Goal: Task Accomplishment & Management: Use online tool/utility

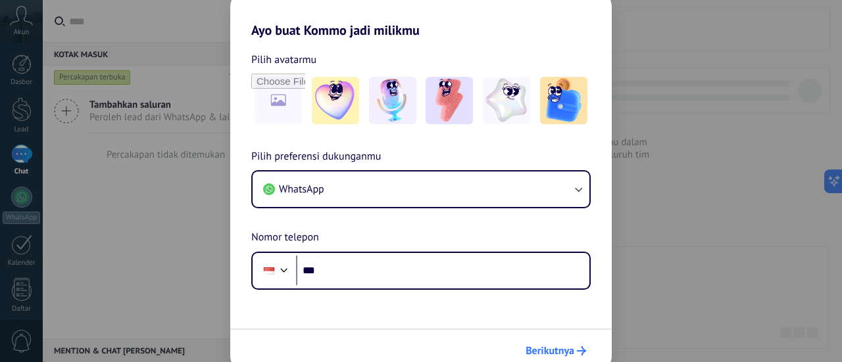
click at [541, 353] on span "Berikutnya" at bounding box center [550, 351] width 49 height 9
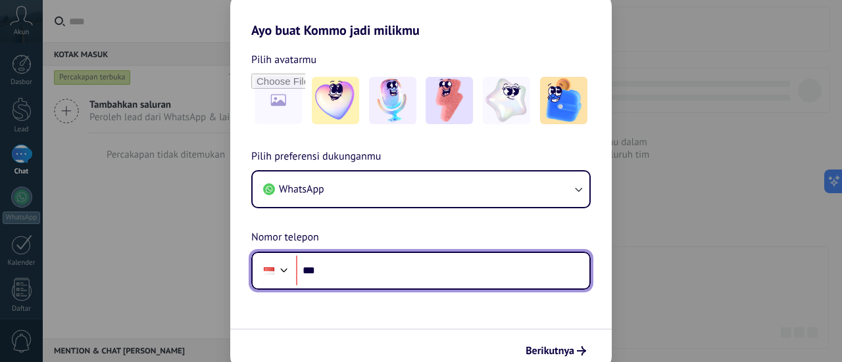
click at [418, 277] on input "***" at bounding box center [442, 271] width 293 height 30
type input "**********"
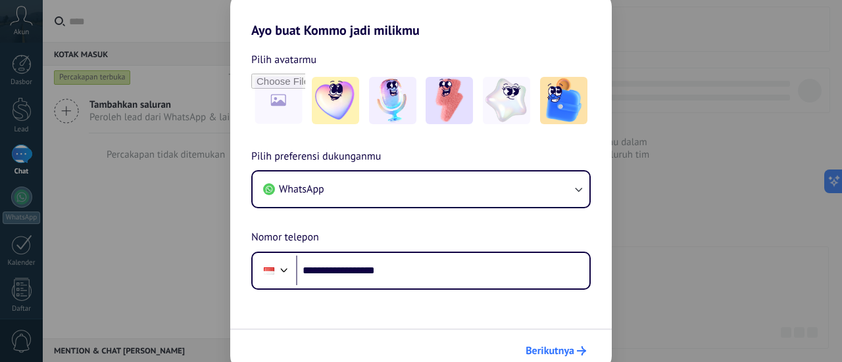
click at [563, 352] on span "Berikutnya" at bounding box center [550, 351] width 49 height 9
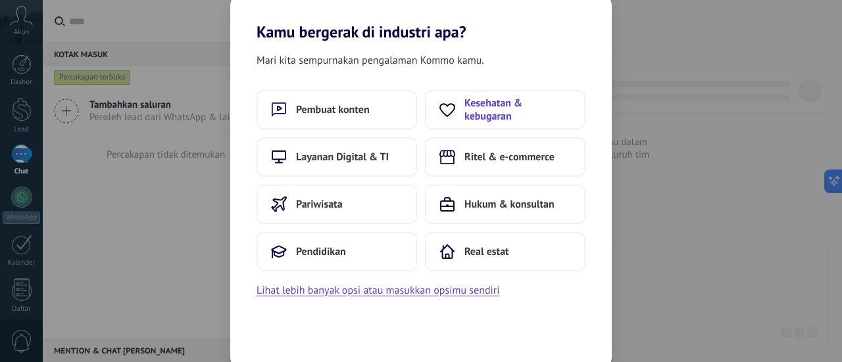
click at [495, 114] on span "Kesehatan & kebugaran" at bounding box center [517, 110] width 107 height 26
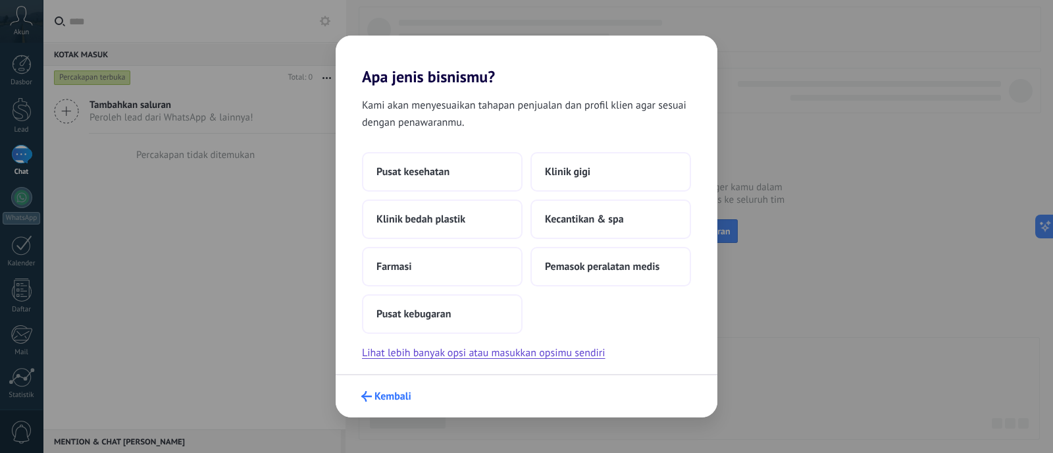
drag, startPoint x: 722, startPoint y: 4, endPoint x: 376, endPoint y: 393, distance: 521.0
click at [376, 362] on span "Kembali" at bounding box center [392, 395] width 37 height 9
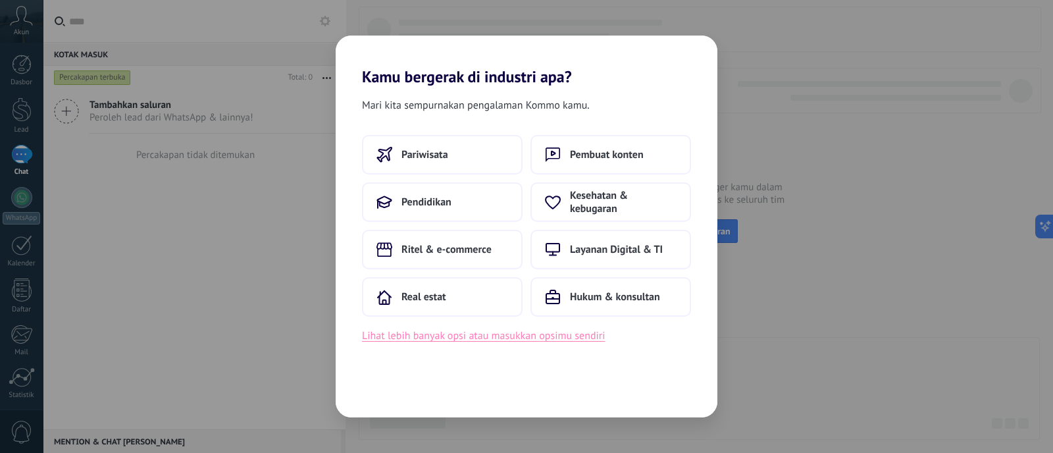
click at [482, 338] on button "Lihat lebih banyak opsi atau masukkan opsimu sendiri" at bounding box center [483, 335] width 243 height 17
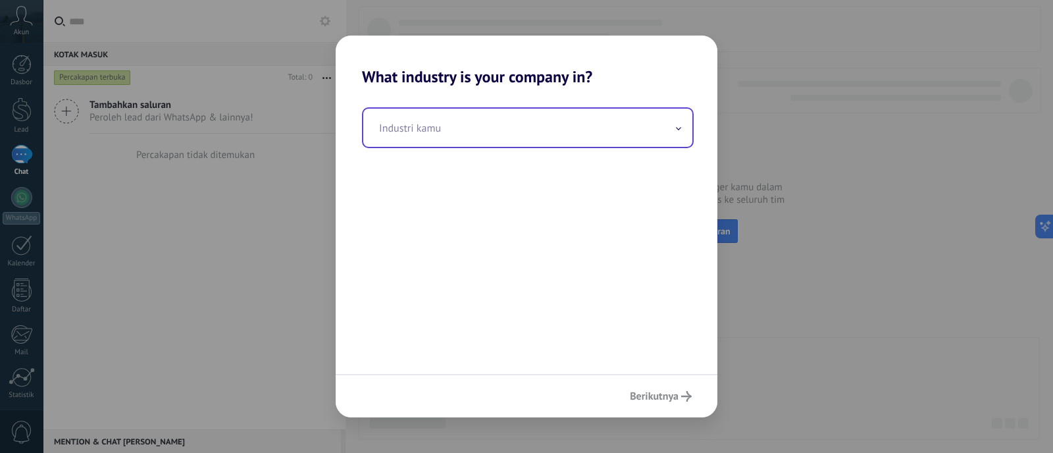
click at [547, 133] on input "text" at bounding box center [527, 128] width 329 height 38
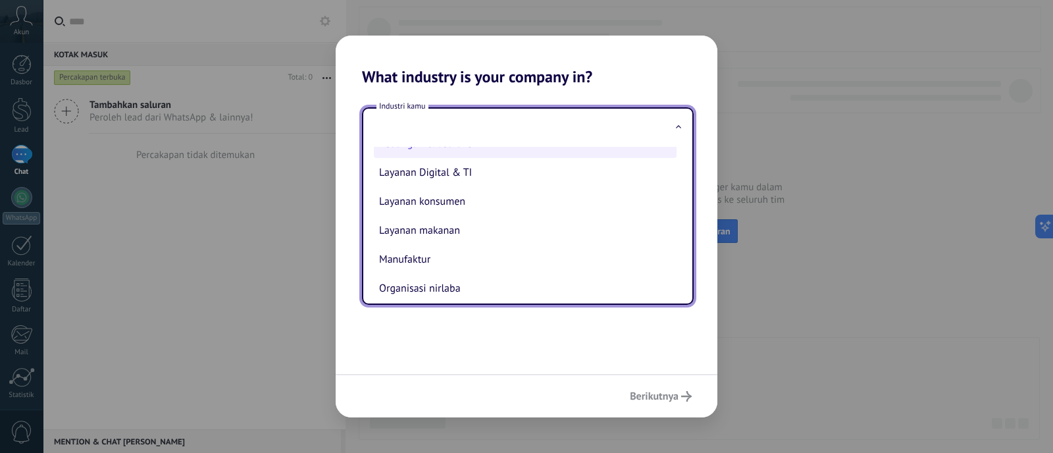
scroll to position [76, 0]
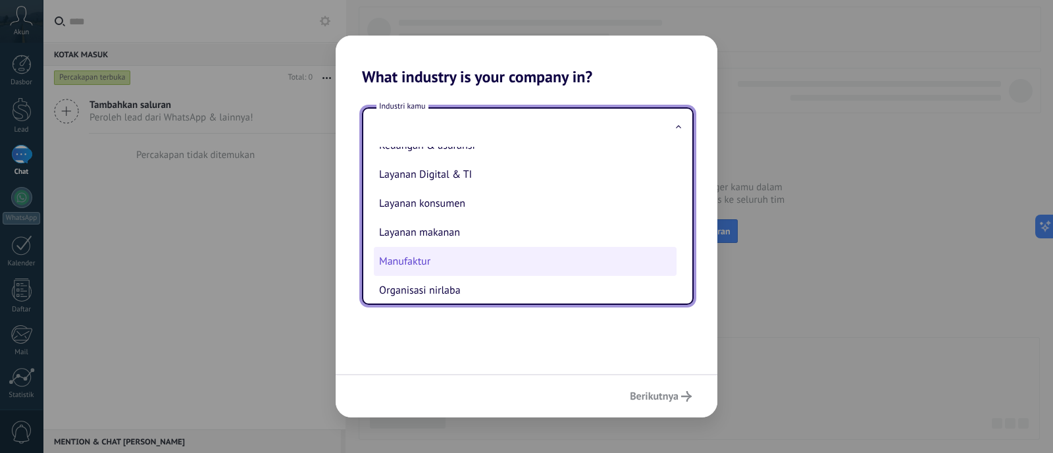
click at [433, 264] on li "Manufaktur" at bounding box center [525, 261] width 303 height 29
type input "**********"
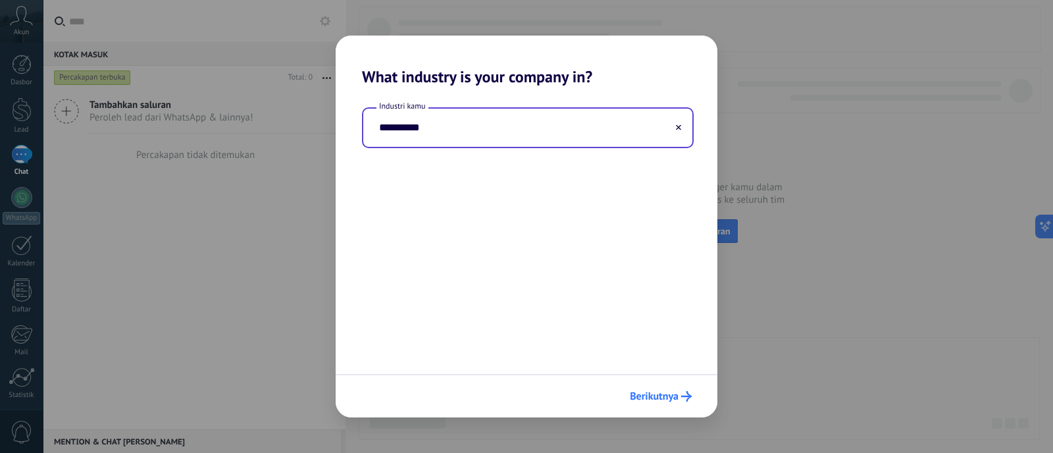
click at [655, 362] on span "Berikutnya" at bounding box center [654, 395] width 49 height 9
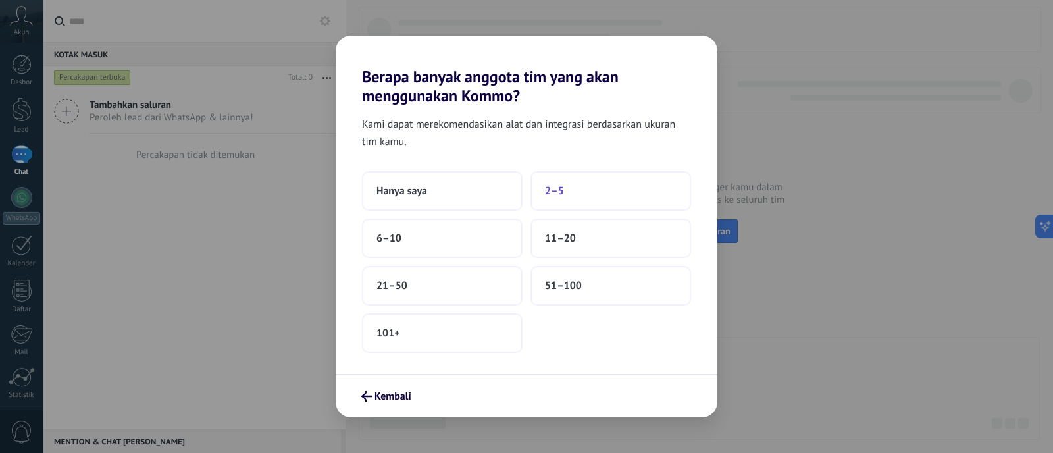
click at [562, 194] on span "2–5" at bounding box center [554, 190] width 19 height 13
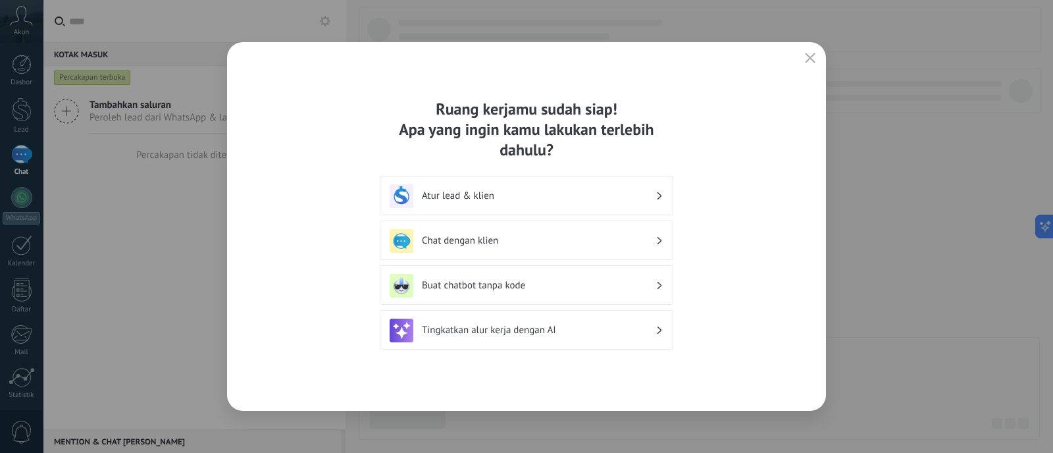
click at [812, 61] on use "button" at bounding box center [810, 58] width 10 height 10
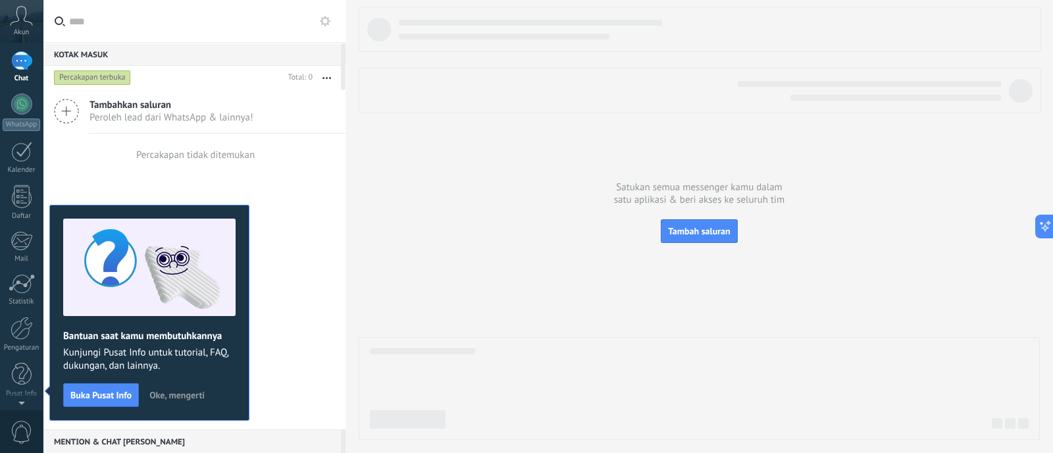
scroll to position [0, 0]
click at [20, 211] on link "WhatsApp" at bounding box center [21, 205] width 43 height 37
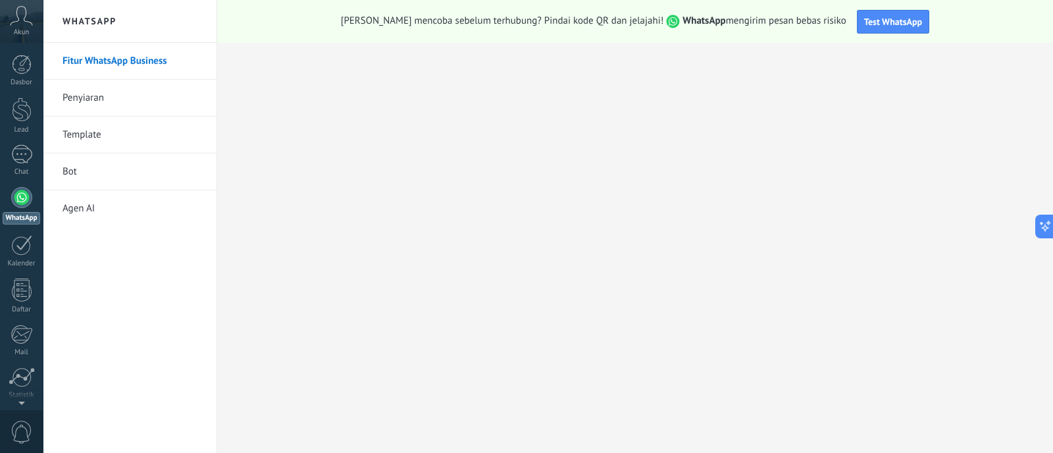
click at [89, 170] on link "Bot" at bounding box center [132, 171] width 141 height 37
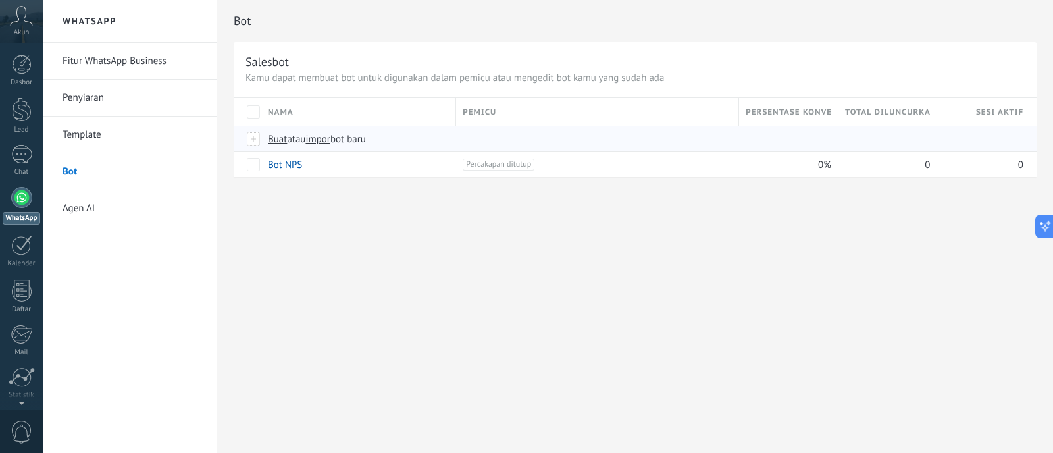
click at [255, 138] on div at bounding box center [254, 139] width 14 height 12
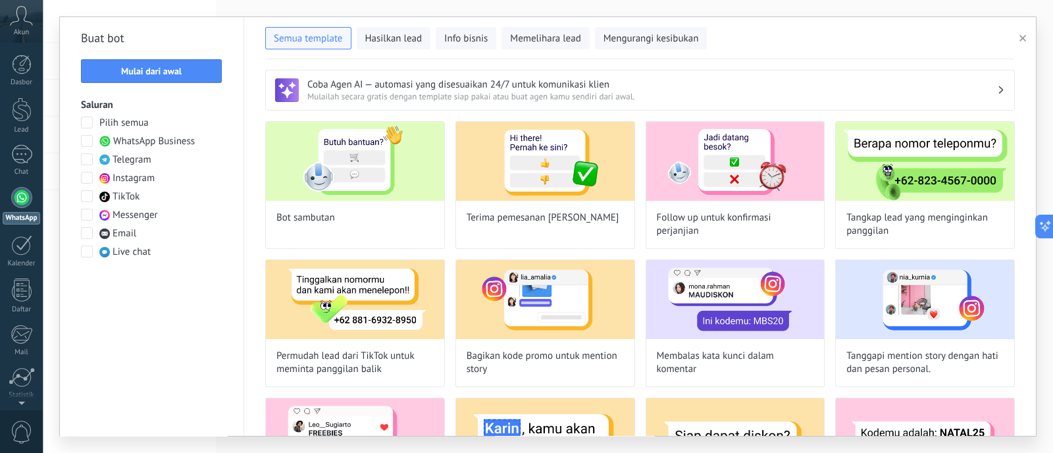
click at [82, 146] on span at bounding box center [87, 141] width 12 height 12
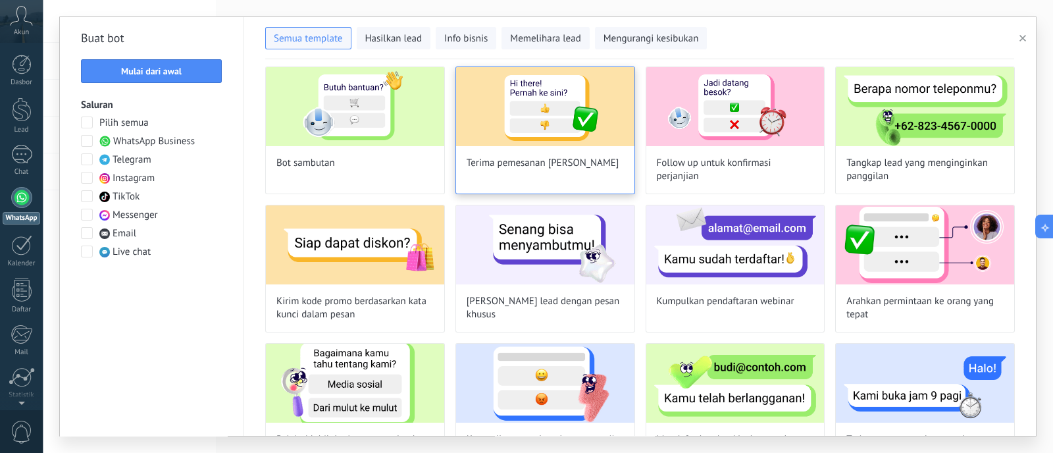
scroll to position [24, 0]
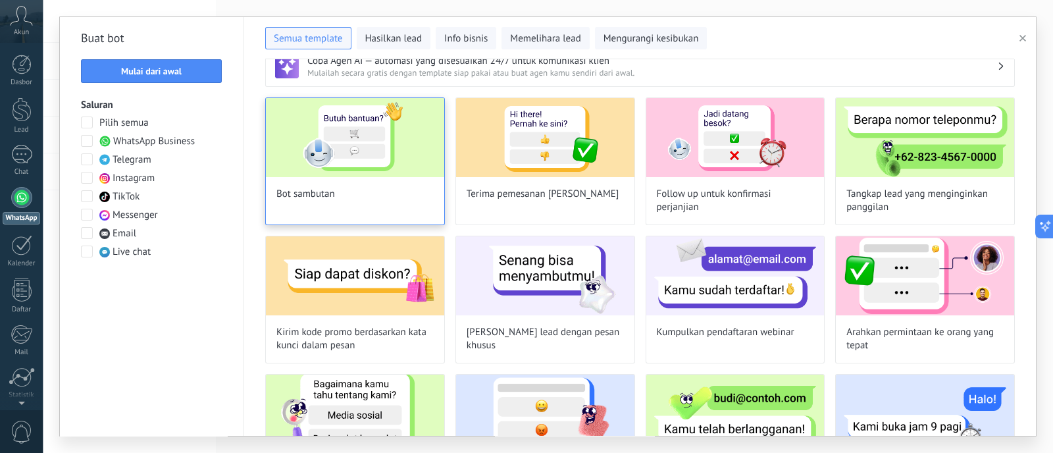
click at [352, 166] on img at bounding box center [355, 137] width 178 height 79
type input "**********"
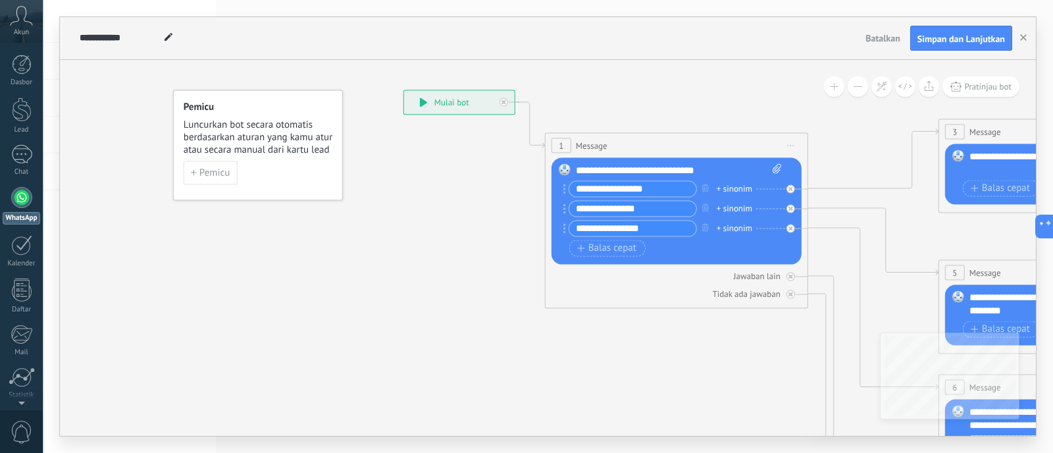
click at [630, 188] on input "**********" at bounding box center [632, 188] width 127 height 15
click at [674, 184] on input "**********" at bounding box center [632, 188] width 127 height 15
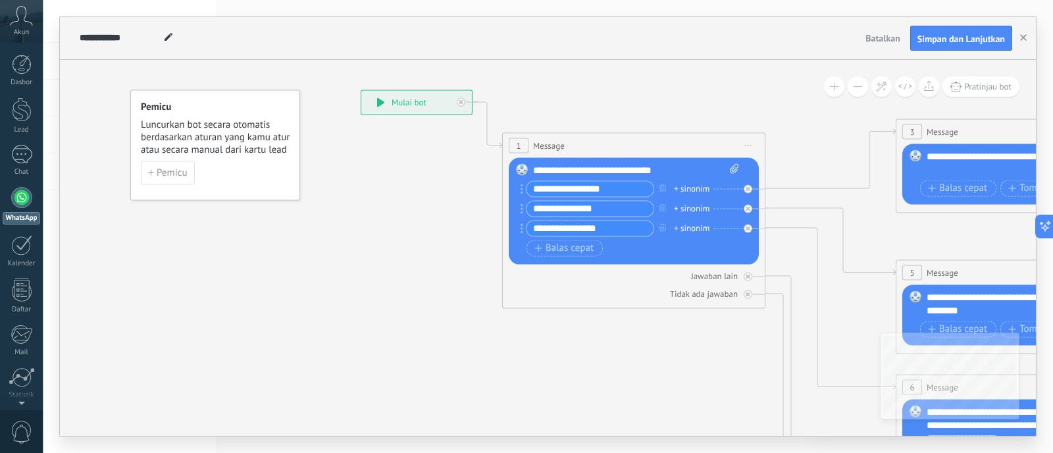
click at [679, 189] on div "+ sinonim" at bounding box center [692, 188] width 36 height 13
click at [641, 318] on icon at bounding box center [1057, 423] width 2051 height 1324
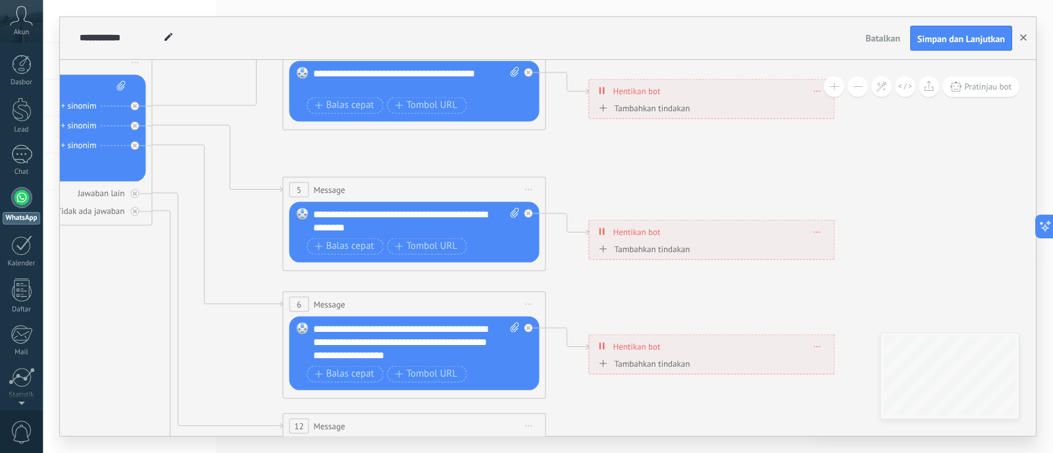
click at [841, 42] on button "button" at bounding box center [1023, 38] width 20 height 25
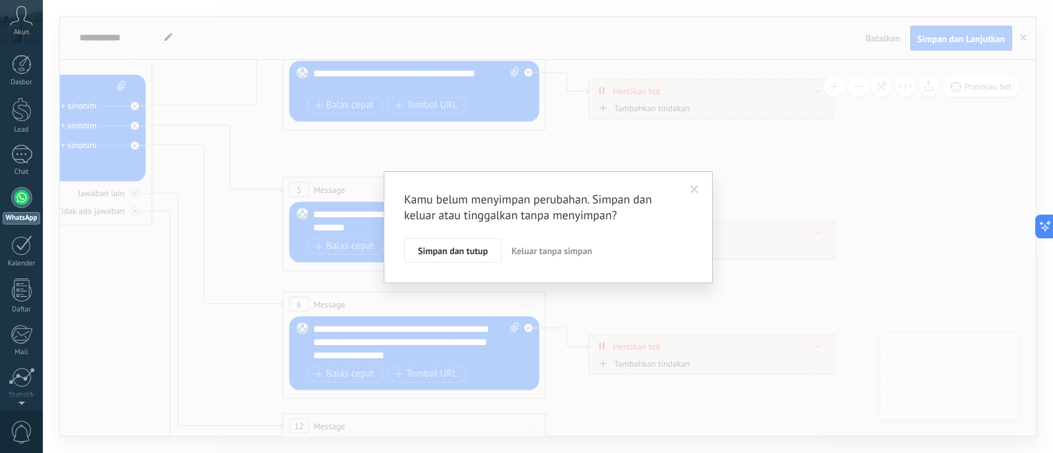
click at [544, 250] on span "Keluar tanpa simpan" at bounding box center [551, 251] width 81 height 12
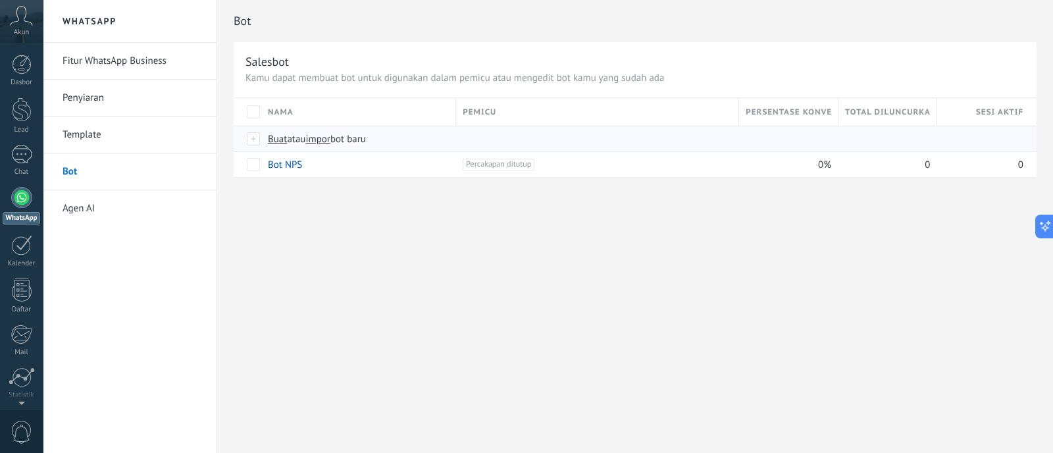
click at [259, 141] on div at bounding box center [254, 139] width 14 height 12
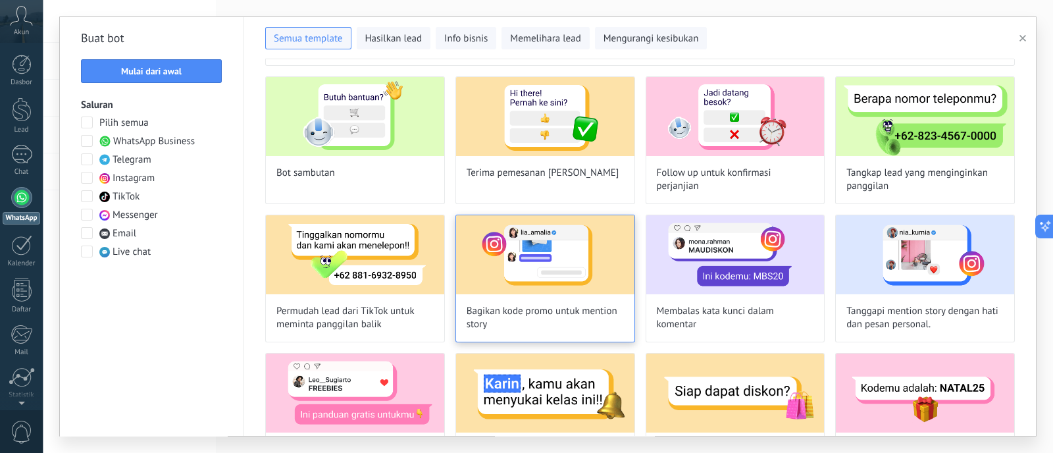
scroll to position [45, 0]
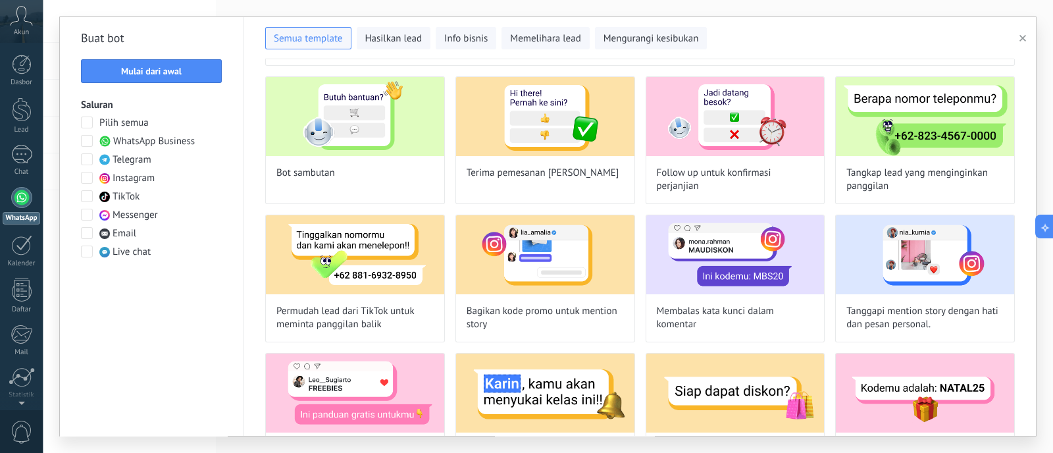
click at [86, 137] on span at bounding box center [87, 141] width 12 height 12
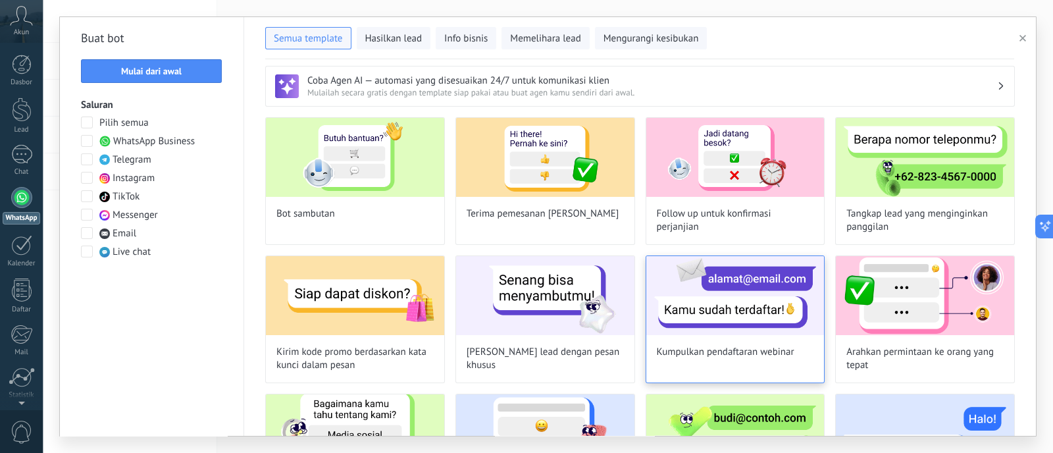
scroll to position [0, 0]
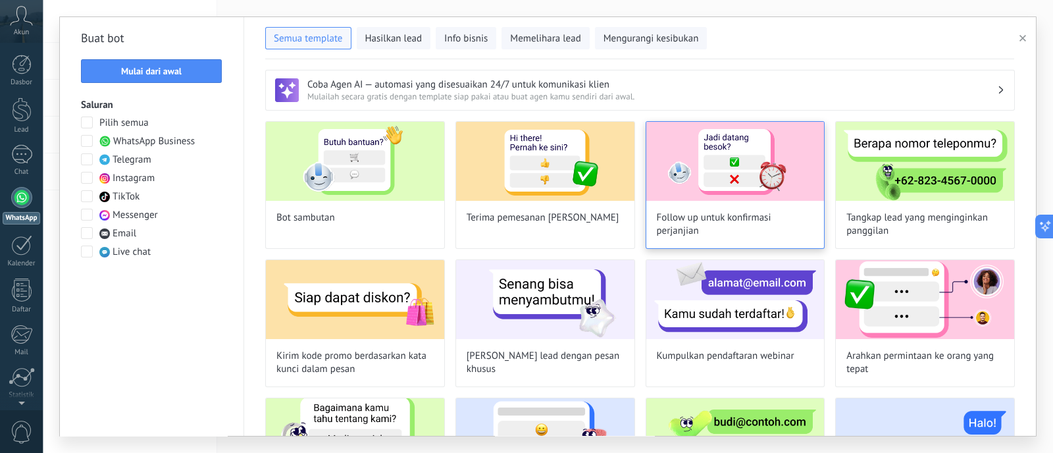
click at [736, 222] on span "Follow up untuk konfirmasi perjanjian" at bounding box center [735, 224] width 157 height 26
type input "**********"
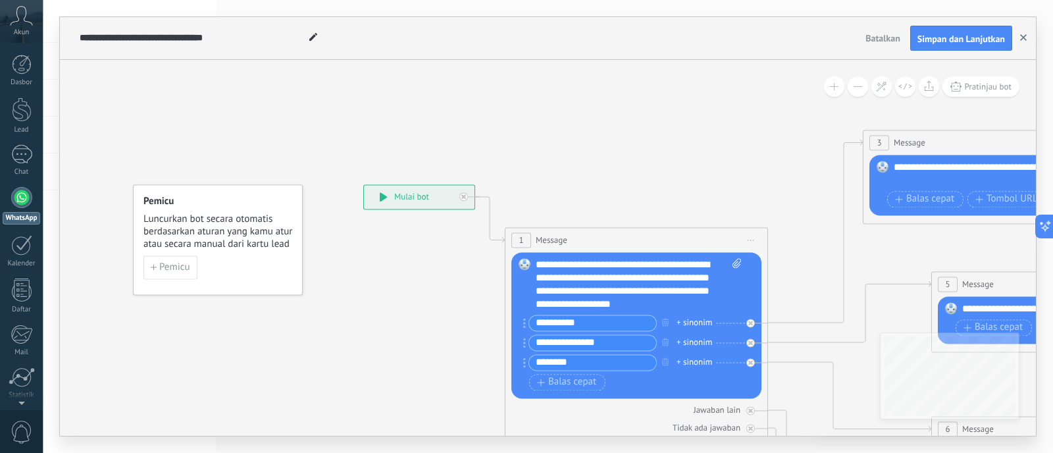
click at [841, 37] on icon "button" at bounding box center [1023, 37] width 7 height 7
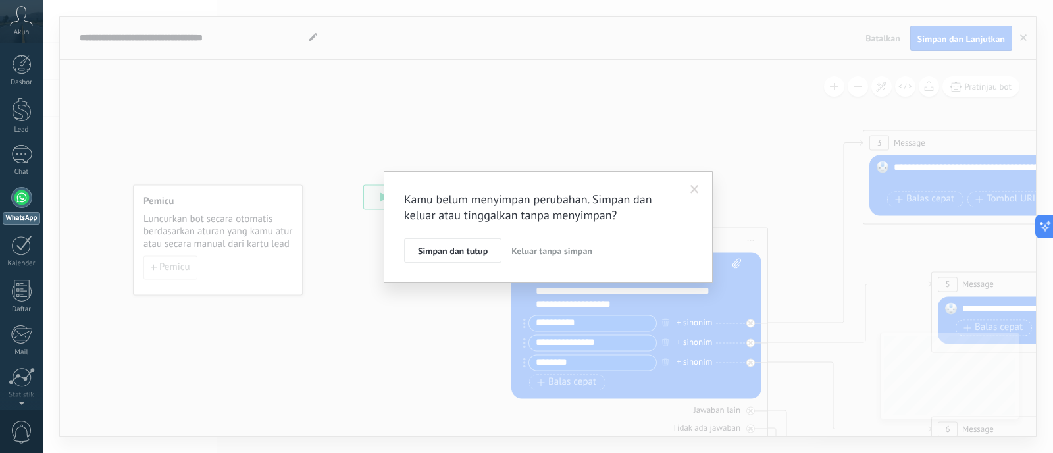
click at [568, 250] on span "Keluar tanpa simpan" at bounding box center [551, 251] width 81 height 12
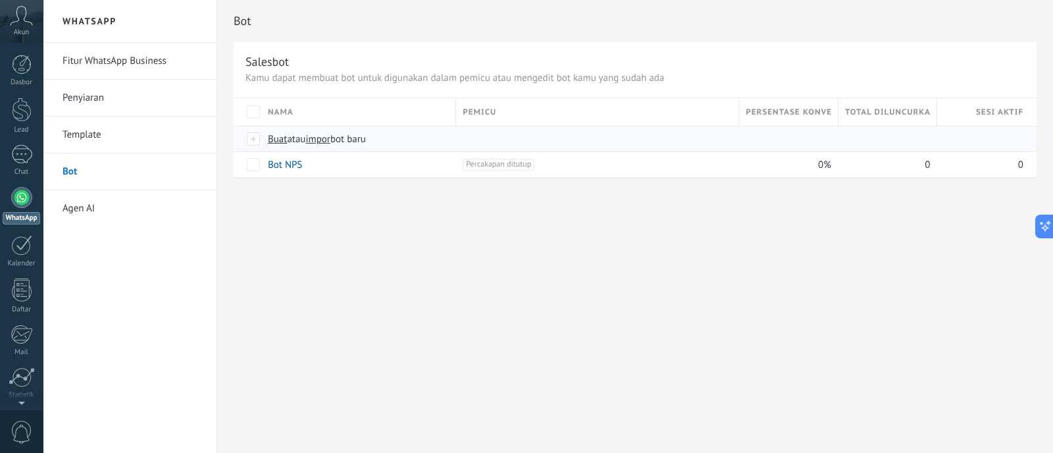
click at [257, 141] on div at bounding box center [254, 139] width 14 height 12
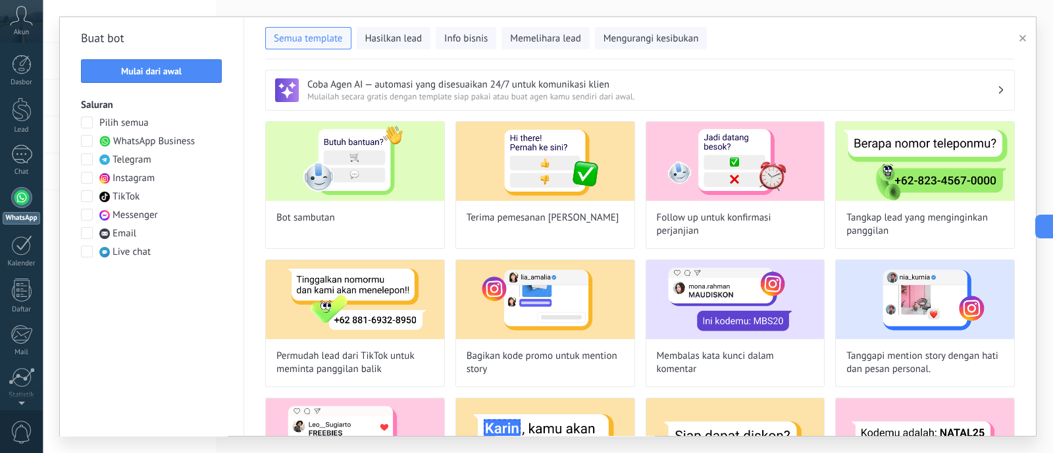
click at [89, 142] on span at bounding box center [87, 141] width 12 height 12
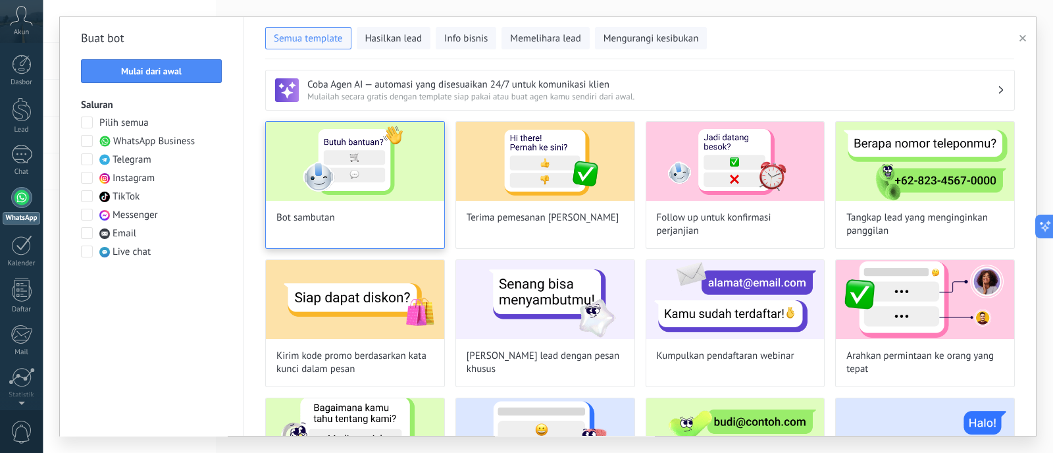
click at [379, 174] on img at bounding box center [355, 161] width 178 height 79
type input "**********"
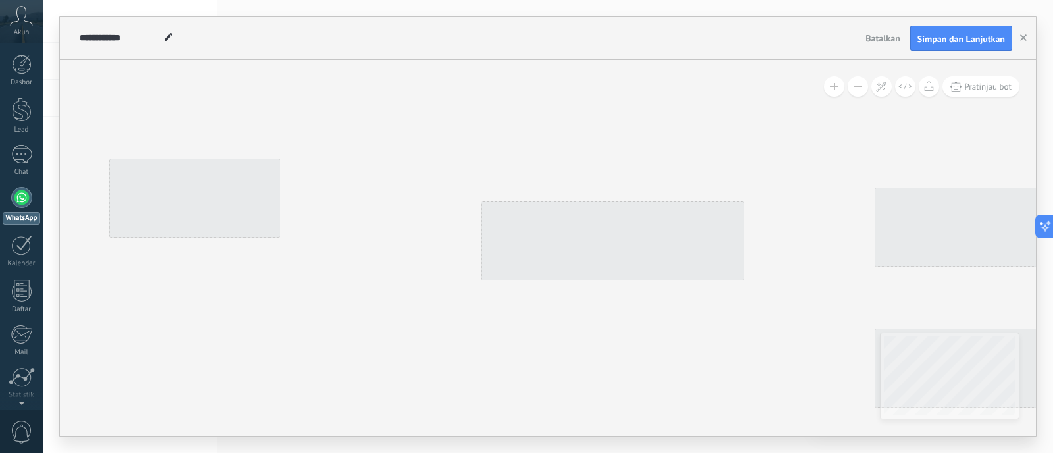
click at [379, 174] on icon at bounding box center [437, 208] width 197 height 99
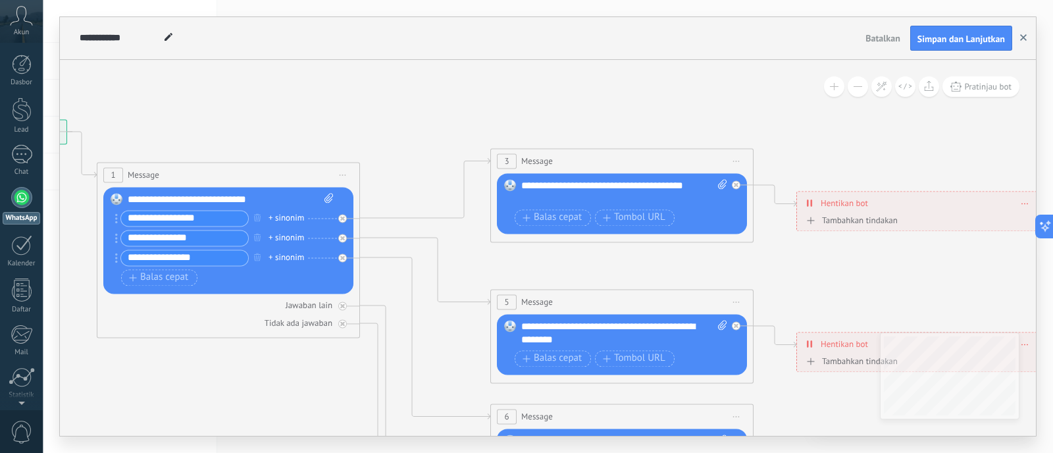
click at [841, 38] on button "button" at bounding box center [1023, 38] width 20 height 25
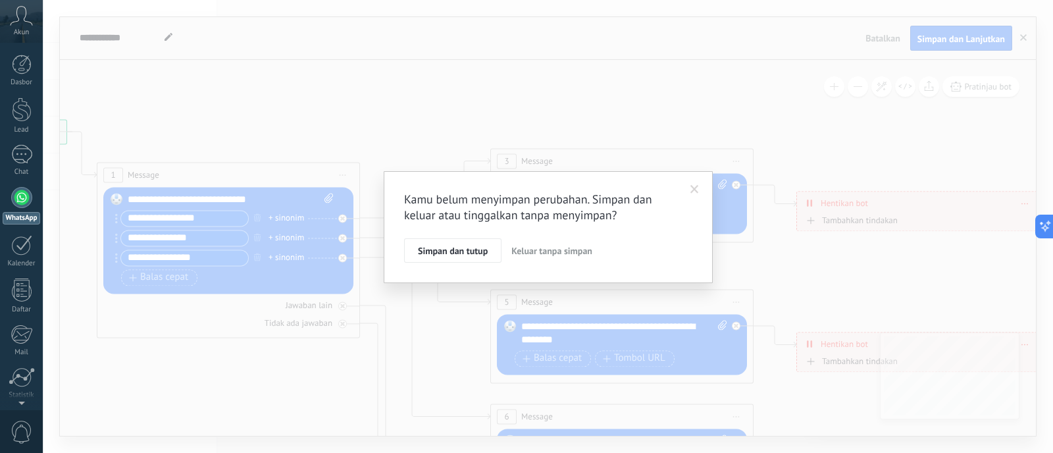
click at [695, 192] on span at bounding box center [694, 189] width 9 height 9
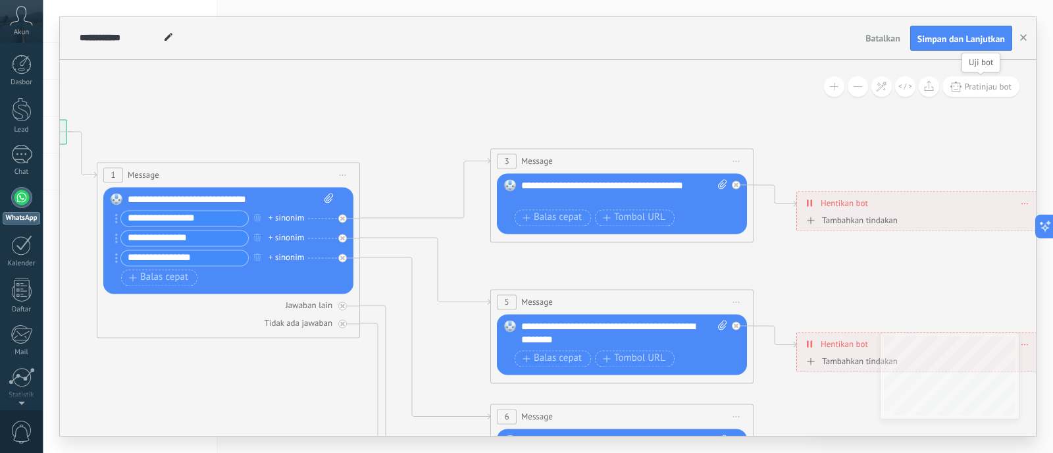
click at [841, 86] on span "Pratinjau bot" at bounding box center [987, 86] width 47 height 11
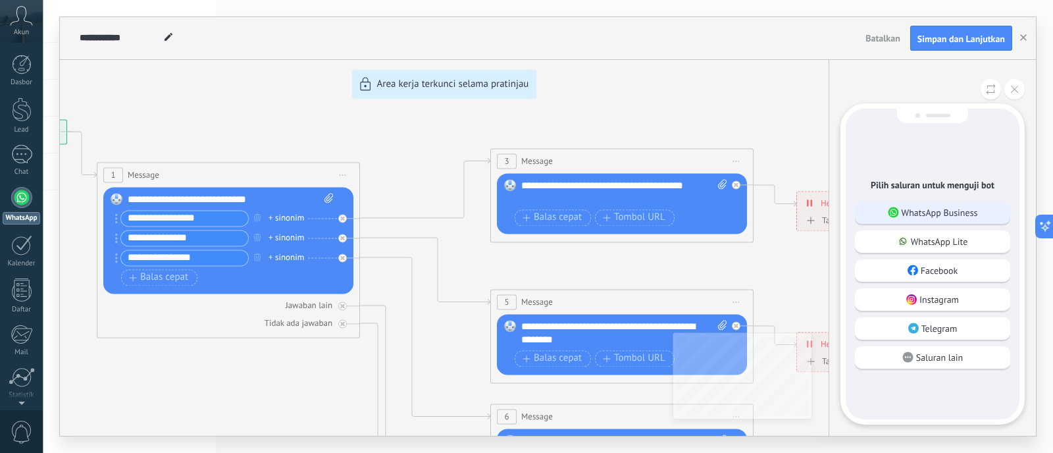
click at [841, 210] on p "WhatsApp Business" at bounding box center [939, 213] width 76 height 12
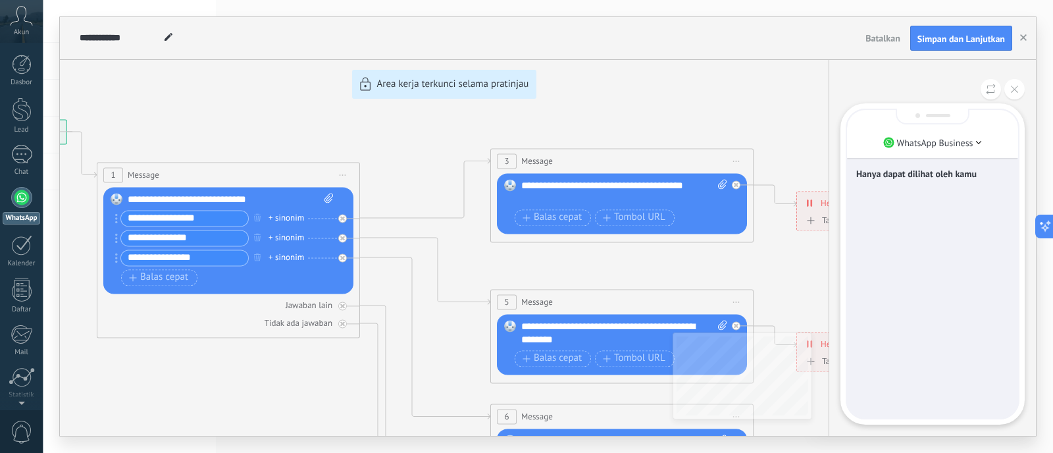
click at [841, 192] on div "Hanya dapat dilihat oleh kamu" at bounding box center [932, 264] width 171 height 308
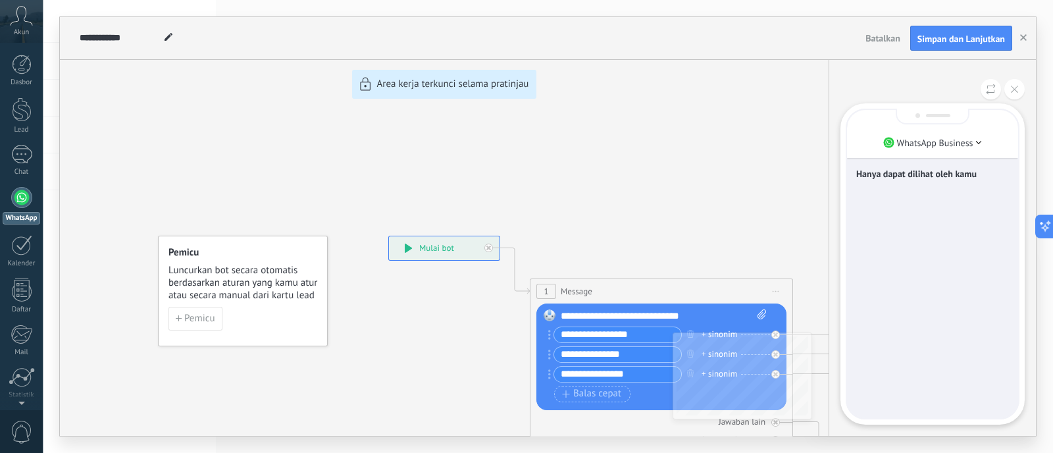
click at [841, 215] on div "Hanya dapat dilihat oleh kamu" at bounding box center [932, 264] width 171 height 308
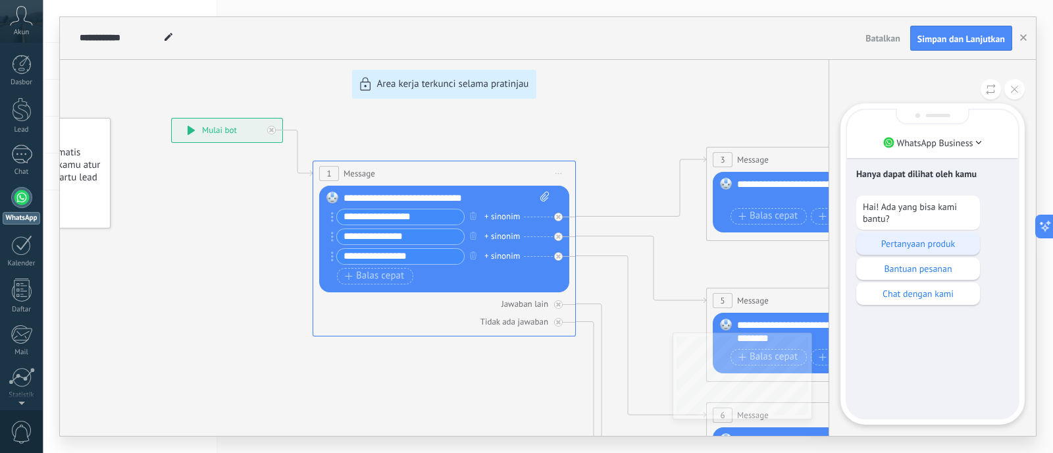
click at [841, 242] on p "Pertanyaan produk" at bounding box center [917, 243] width 111 height 12
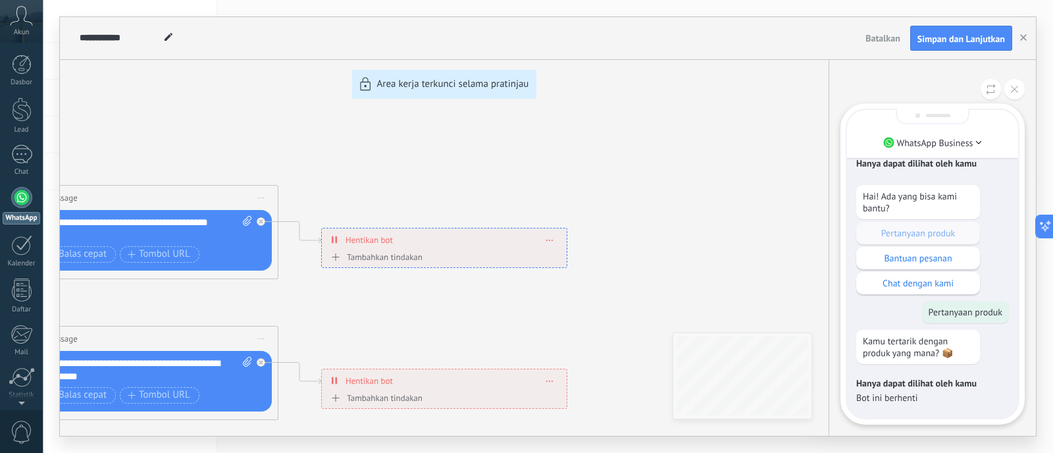
scroll to position [-1, 0]
click at [334, 258] on div "**********" at bounding box center [548, 226] width 976 height 418
click at [841, 257] on p "Bantuan pesanan" at bounding box center [917, 259] width 111 height 12
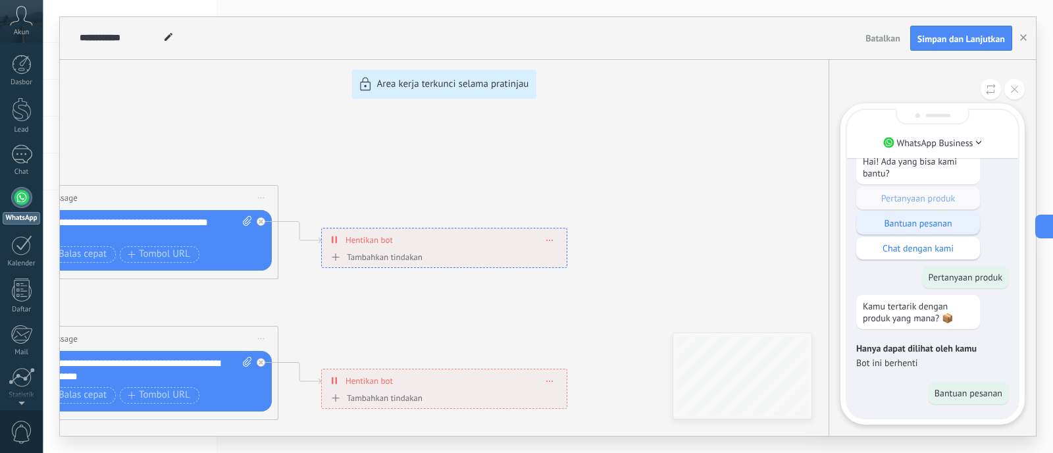
scroll to position [-37, 0]
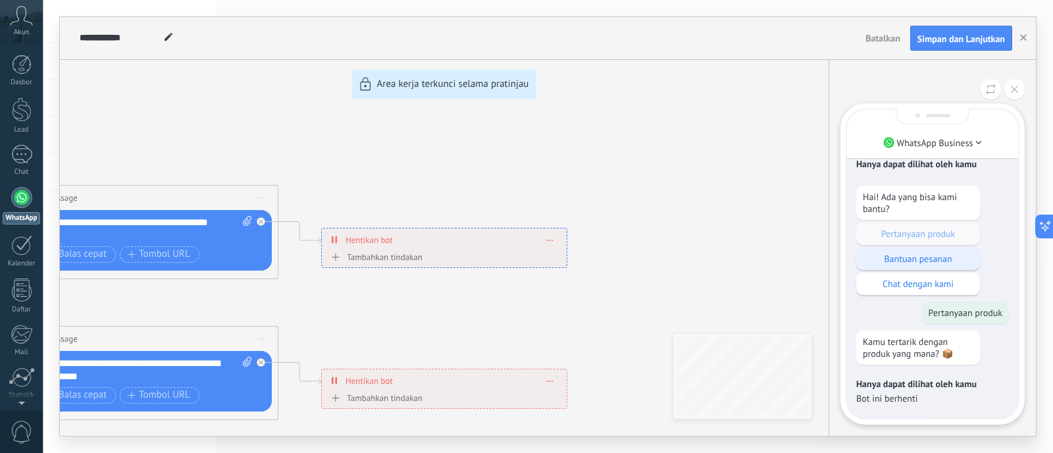
click at [841, 253] on p "Bantuan pesanan" at bounding box center [917, 259] width 111 height 12
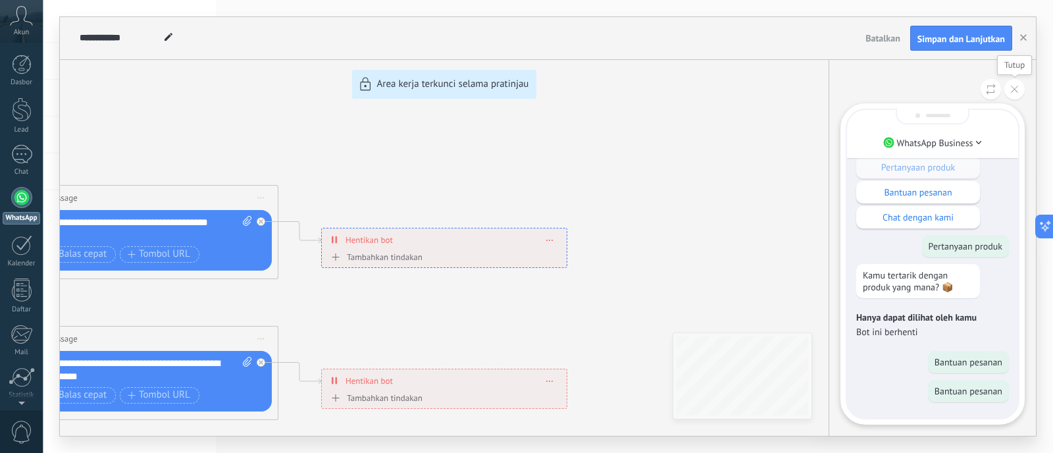
click at [841, 90] on icon at bounding box center [1013, 89] width 7 height 7
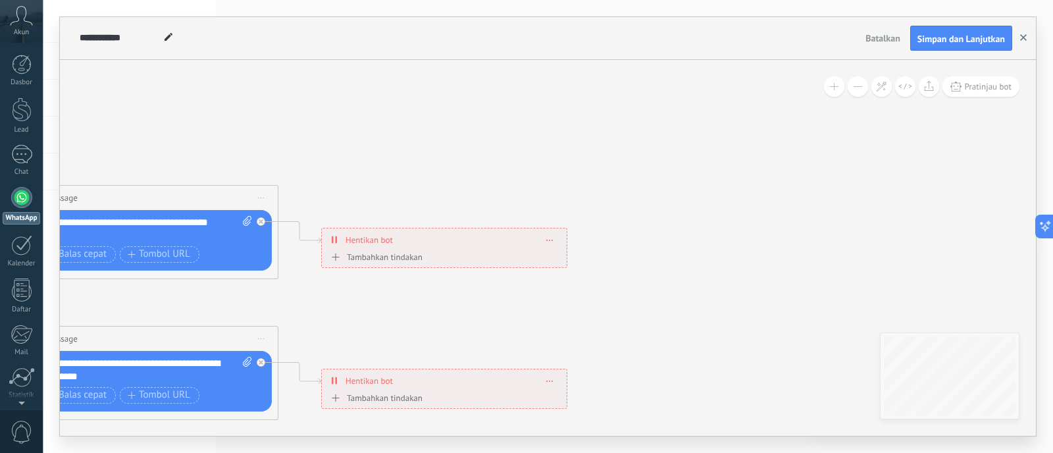
click at [841, 35] on button "button" at bounding box center [1023, 38] width 20 height 25
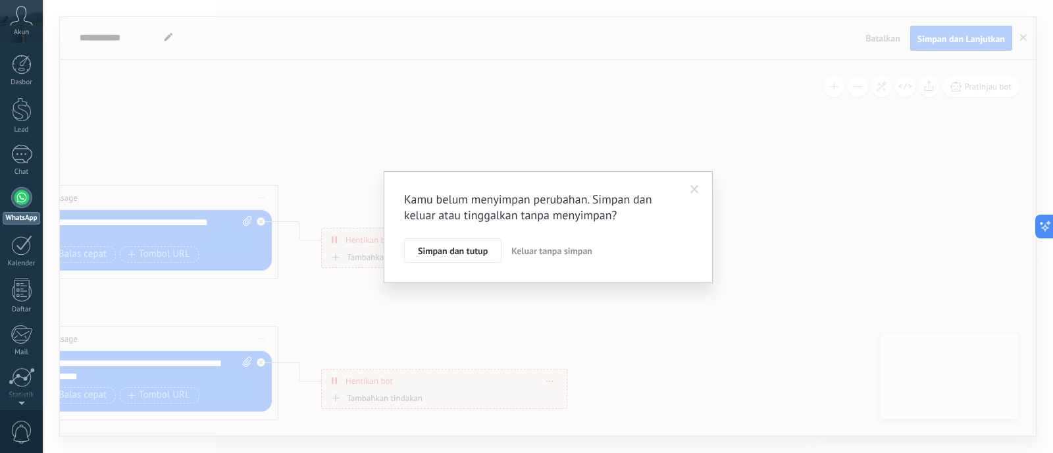
click at [547, 248] on span "Keluar tanpa simpan" at bounding box center [551, 251] width 81 height 12
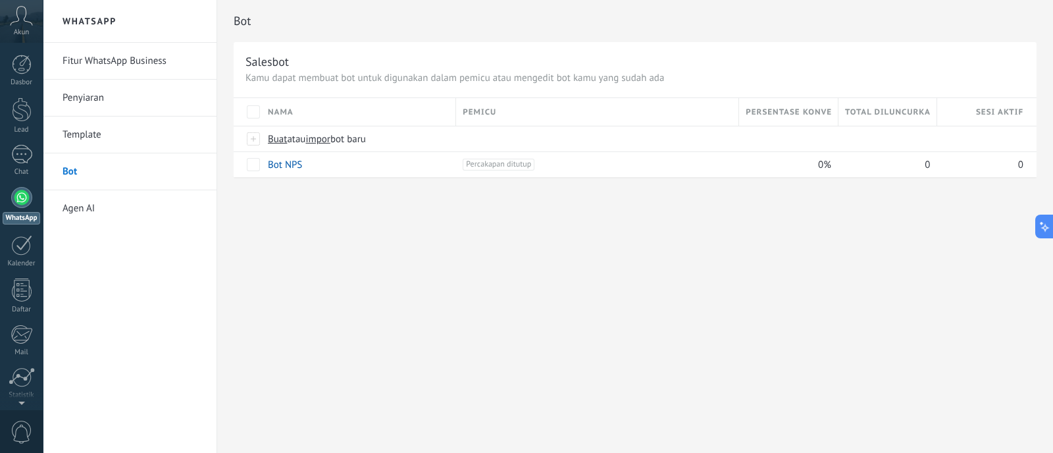
click at [81, 132] on link "Template" at bounding box center [132, 134] width 141 height 37
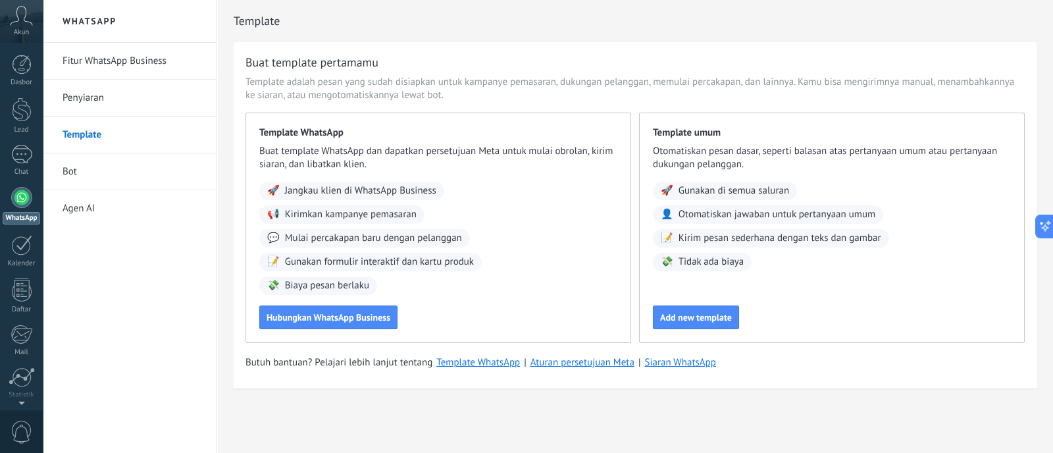
click at [82, 100] on link "Penyiaran" at bounding box center [132, 98] width 141 height 37
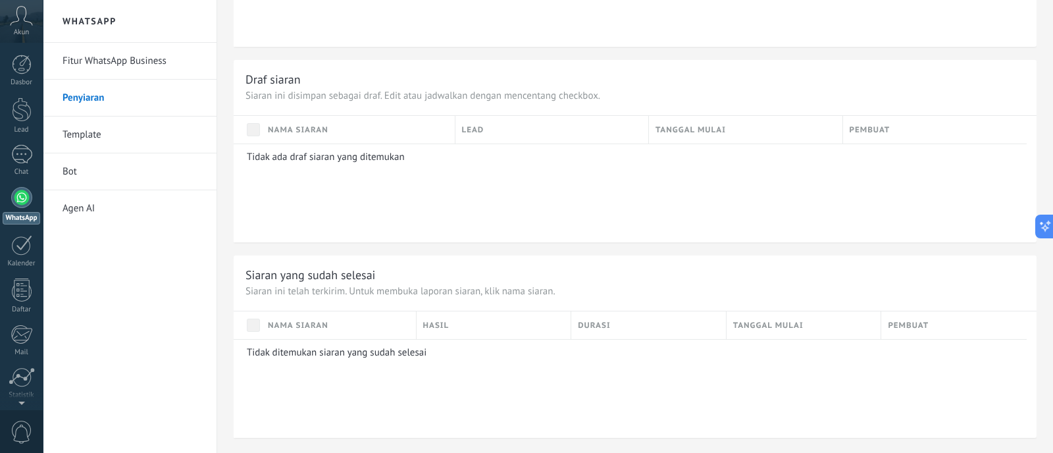
scroll to position [581, 0]
click at [75, 211] on link "Agen AI" at bounding box center [132, 208] width 141 height 37
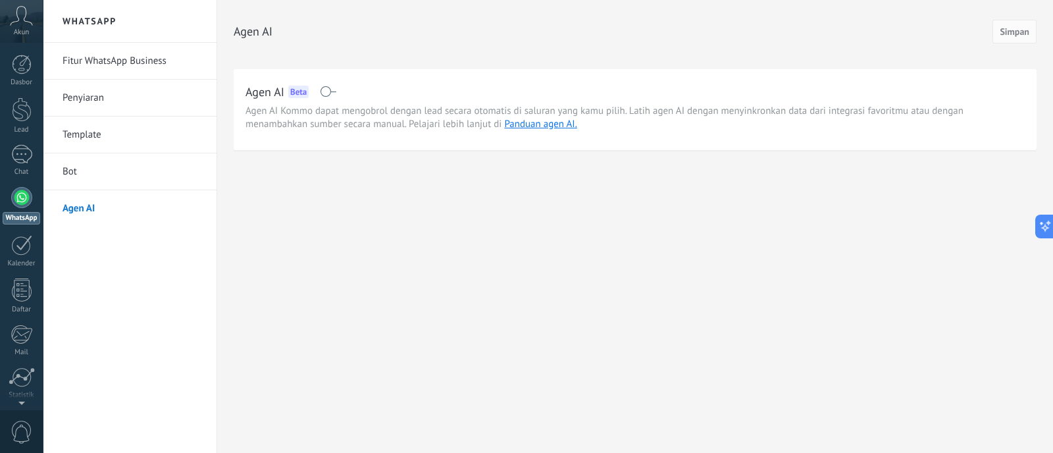
click at [97, 124] on link "Template" at bounding box center [132, 134] width 141 height 37
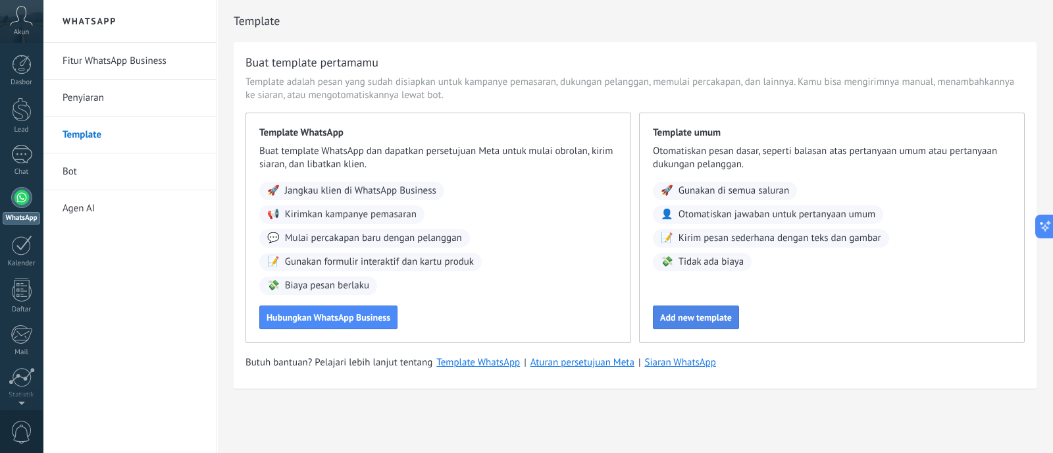
click at [697, 320] on span "Add new template" at bounding box center [696, 316] width 72 height 9
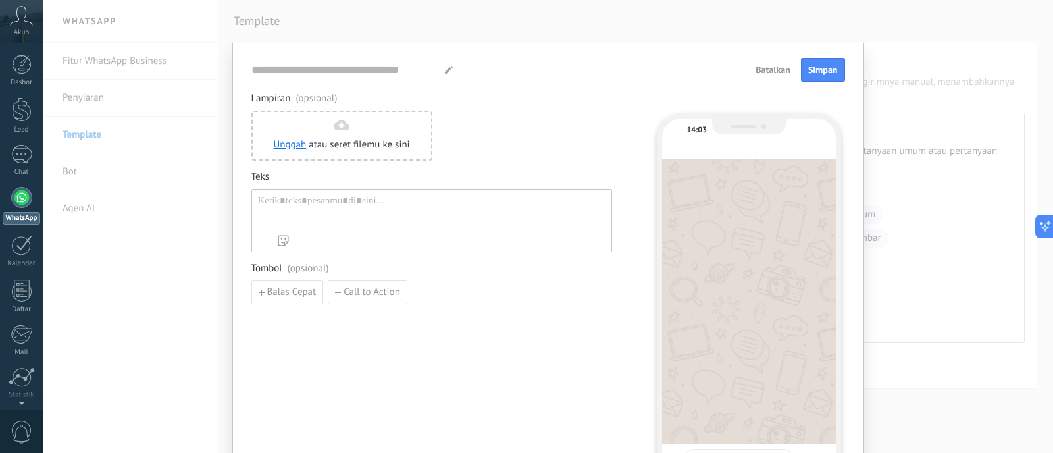
type input "**********"
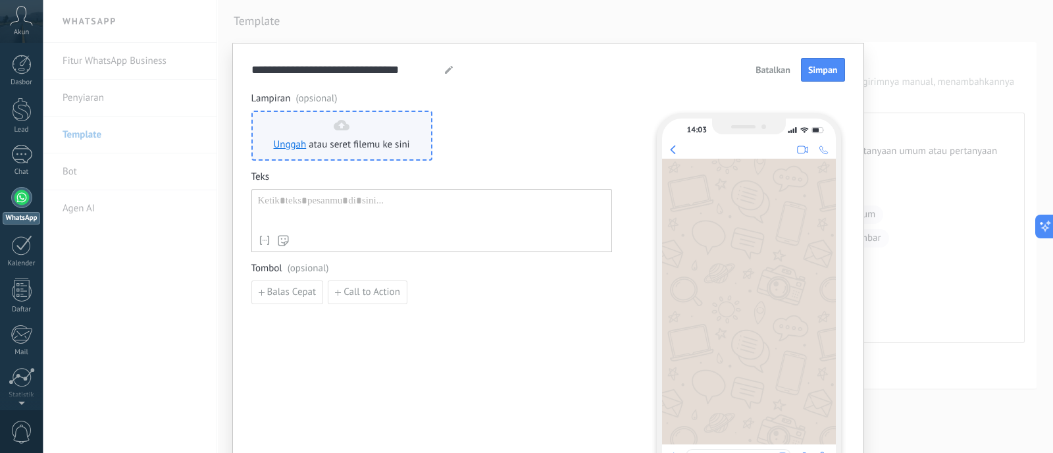
click at [334, 129] on icon at bounding box center [342, 125] width 16 height 11
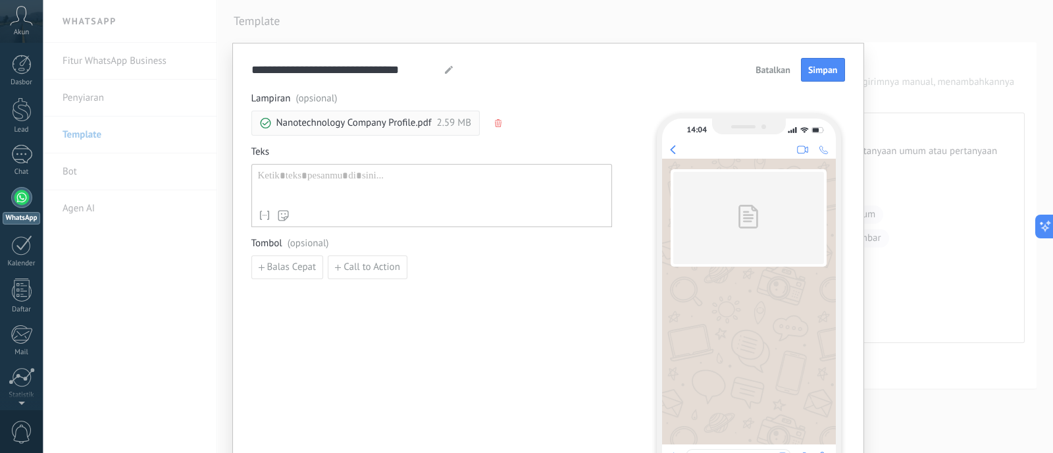
click at [468, 180] on div at bounding box center [431, 187] width 347 height 34
click at [286, 266] on span "Balas Cepat" at bounding box center [291, 266] width 49 height 9
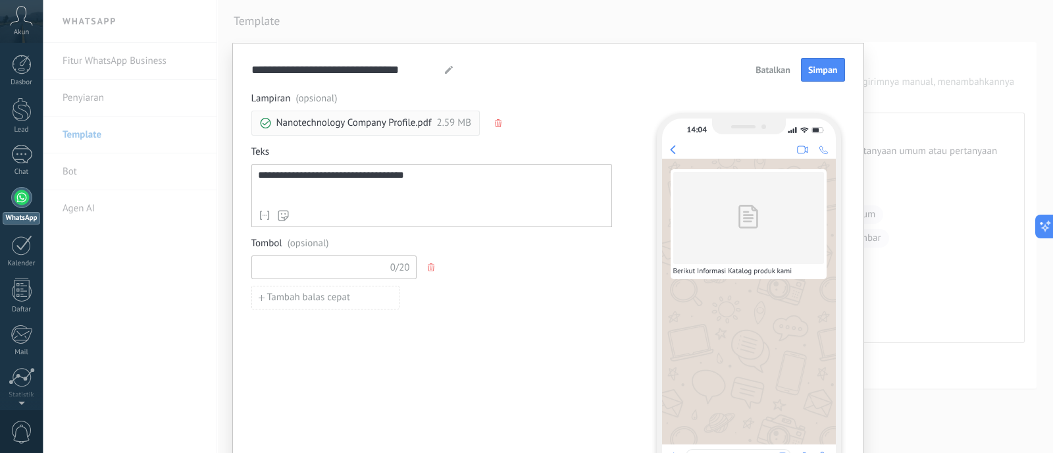
click at [301, 268] on input at bounding box center [322, 266] width 140 height 21
type input "*"
type input "********"
click at [322, 293] on span "Tambah balas cepat" at bounding box center [308, 297] width 83 height 9
click at [303, 299] on input at bounding box center [322, 296] width 140 height 21
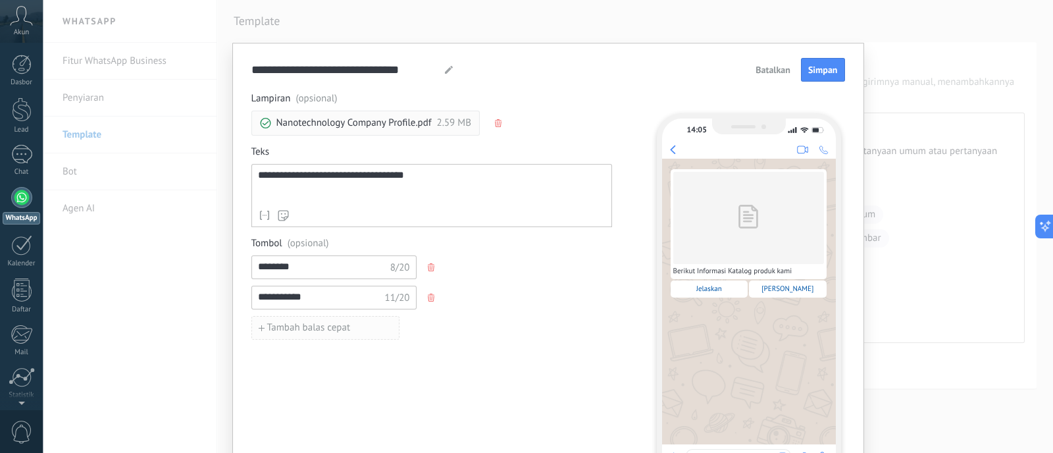
type input "**********"
click at [268, 329] on span "Tambah balas cepat" at bounding box center [308, 327] width 83 height 9
click at [303, 326] on input at bounding box center [322, 326] width 140 height 21
type input "**********"
click at [709, 286] on span "Jelaskan" at bounding box center [709, 288] width 26 height 9
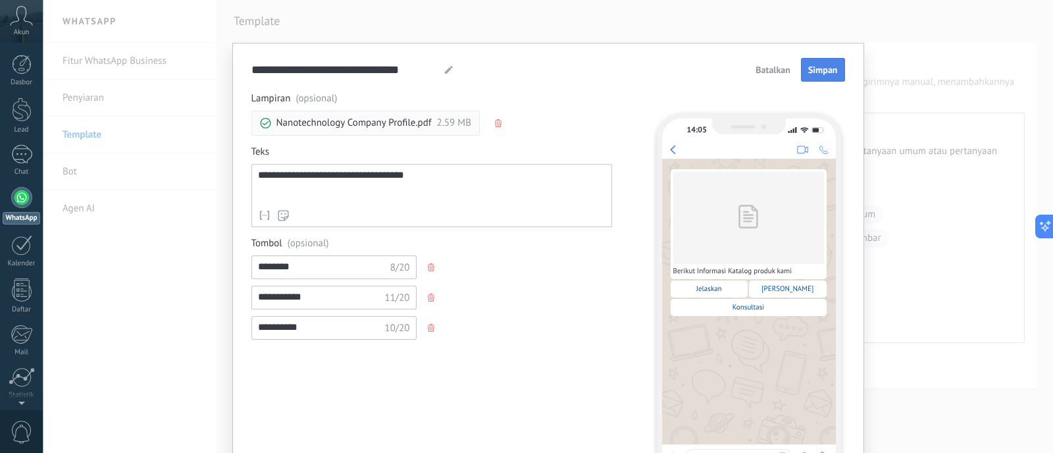
click at [826, 70] on span "Simpan" at bounding box center [823, 69] width 30 height 9
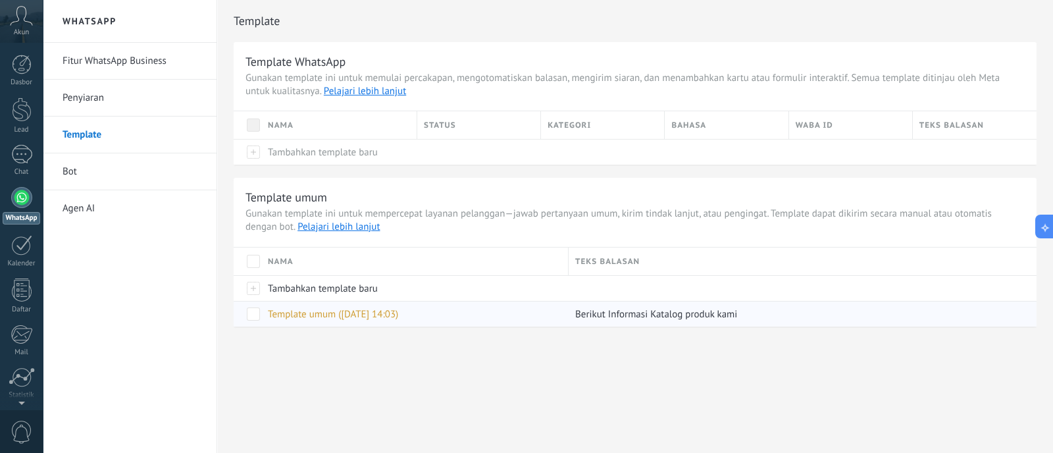
click at [462, 310] on div "Template umum ([DATE] 14:03)" at bounding box center [411, 313] width 301 height 25
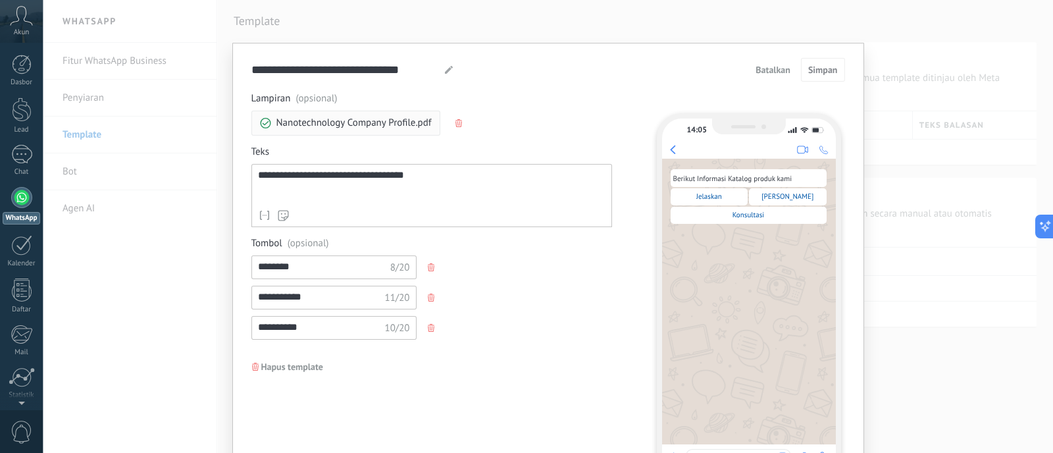
click at [705, 195] on span "Jelaskan" at bounding box center [709, 196] width 26 height 9
click at [789, 197] on span "[PERSON_NAME]" at bounding box center [787, 196] width 52 height 9
click at [741, 222] on div "Konsultasi" at bounding box center [748, 215] width 156 height 17
click at [764, 65] on span "Batalkan" at bounding box center [772, 69] width 35 height 9
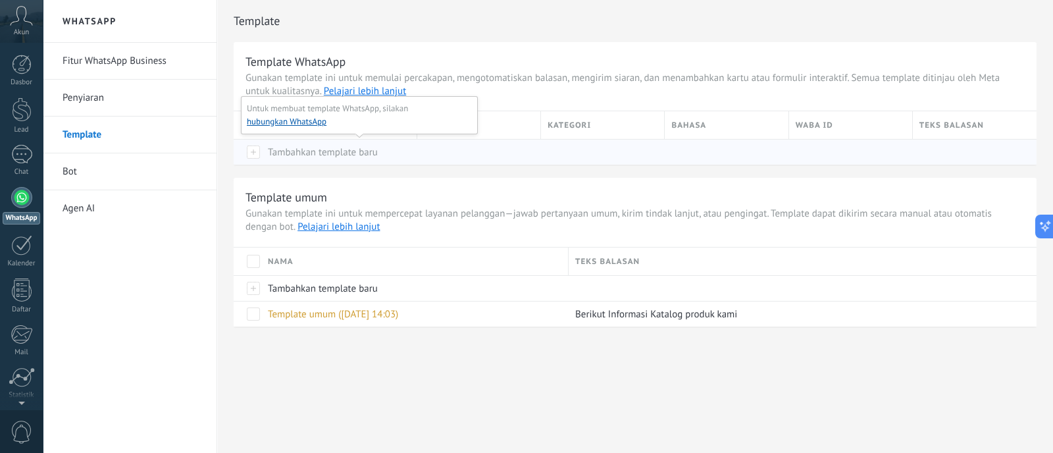
click at [258, 145] on div at bounding box center [248, 152] width 28 height 26
click at [253, 153] on div at bounding box center [248, 152] width 28 height 26
click at [308, 312] on span "Template umum ([DATE] 14:03)" at bounding box center [333, 314] width 130 height 12
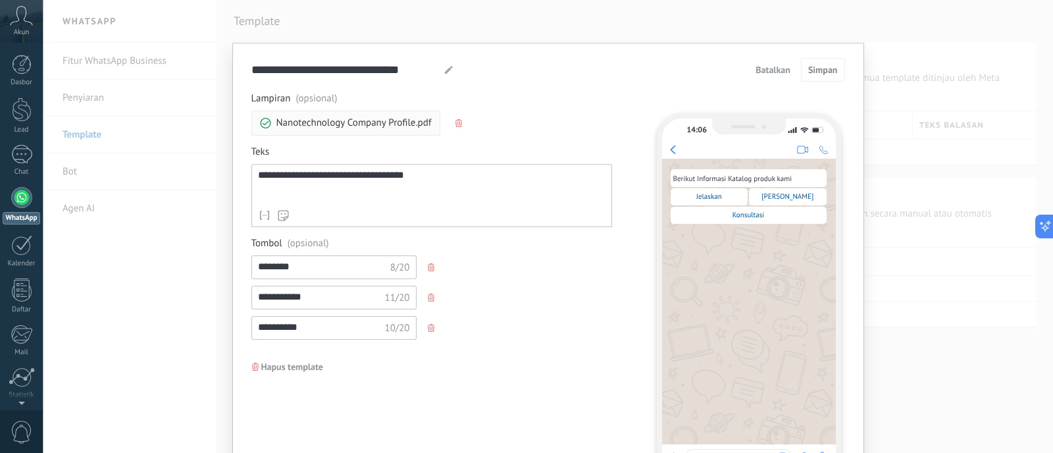
click at [765, 77] on button "Batalkan" at bounding box center [772, 70] width 47 height 20
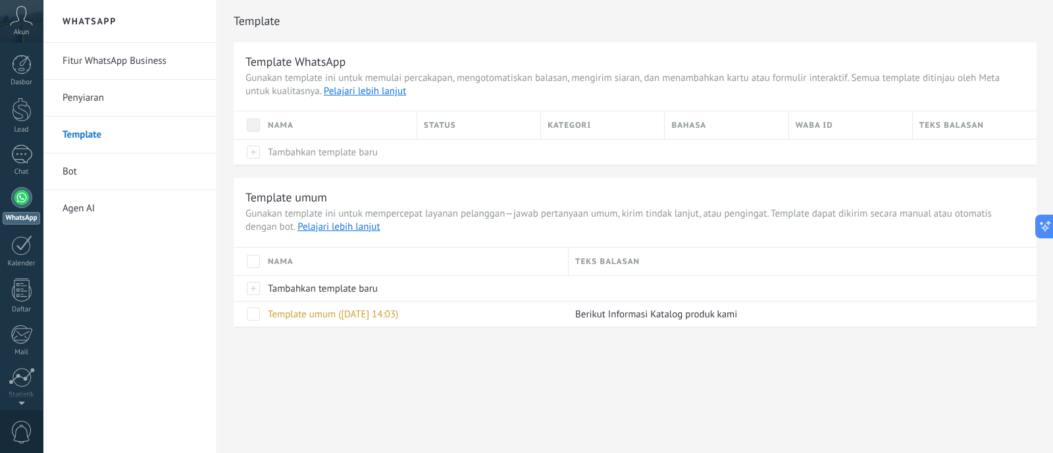
click at [131, 167] on link "Bot" at bounding box center [132, 171] width 141 height 37
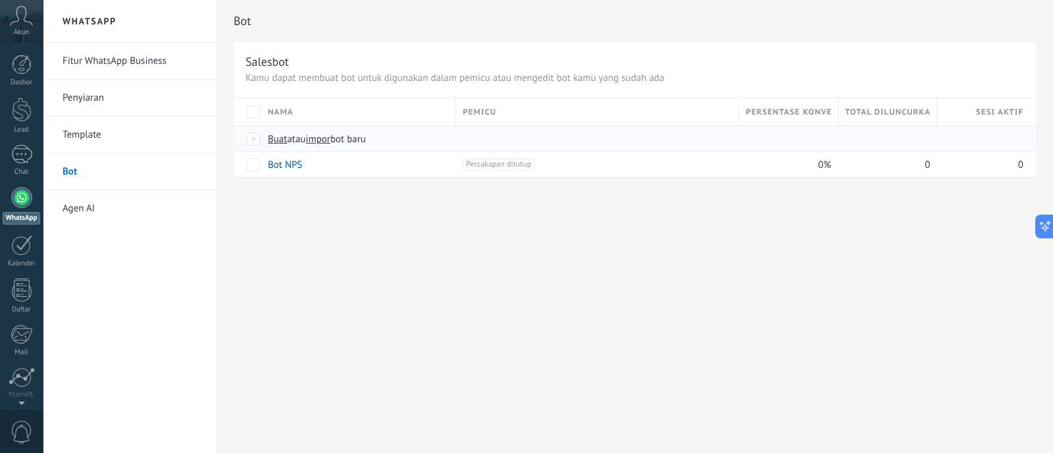
click at [290, 147] on div "Buat atau impor bot baru" at bounding box center [495, 138] width 468 height 25
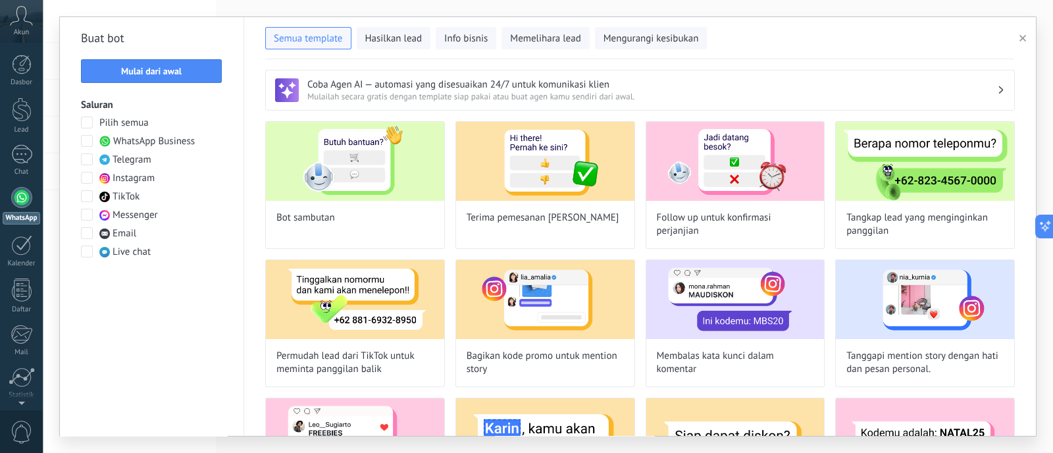
click at [84, 145] on span at bounding box center [87, 141] width 12 height 12
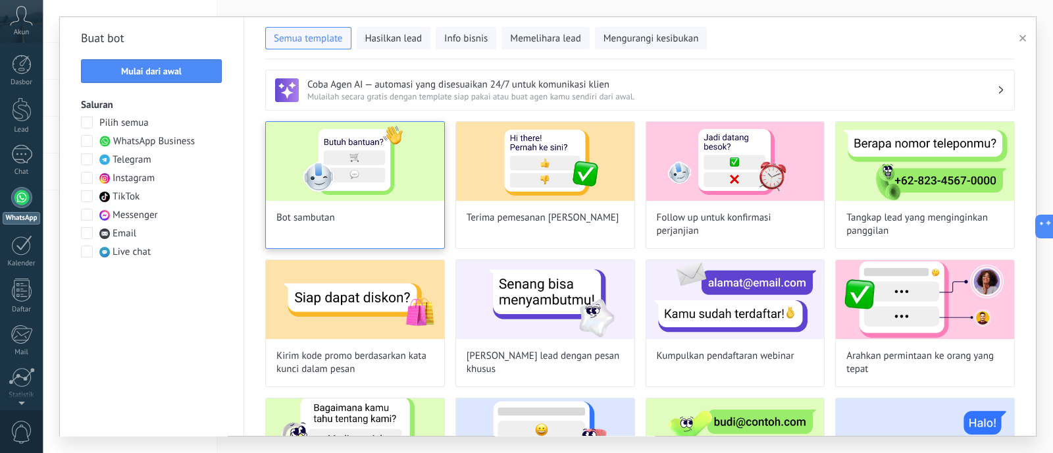
click at [330, 190] on img at bounding box center [355, 161] width 178 height 79
type input "**********"
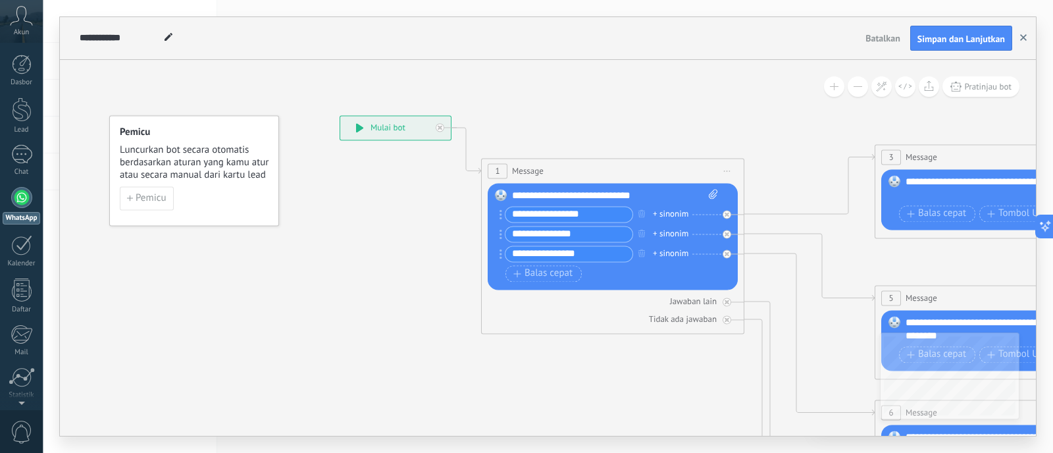
click at [841, 39] on use "button" at bounding box center [1023, 37] width 7 height 7
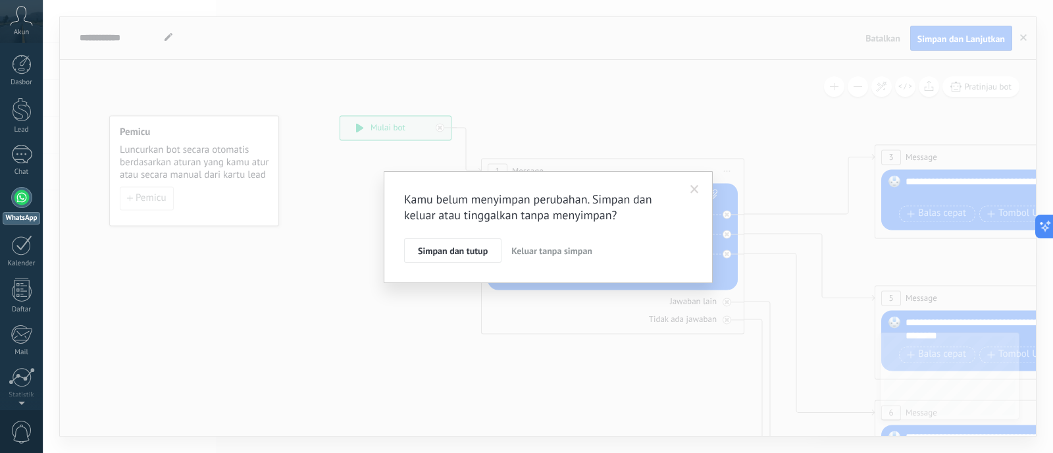
click at [538, 252] on span "Keluar tanpa simpan" at bounding box center [551, 251] width 81 height 12
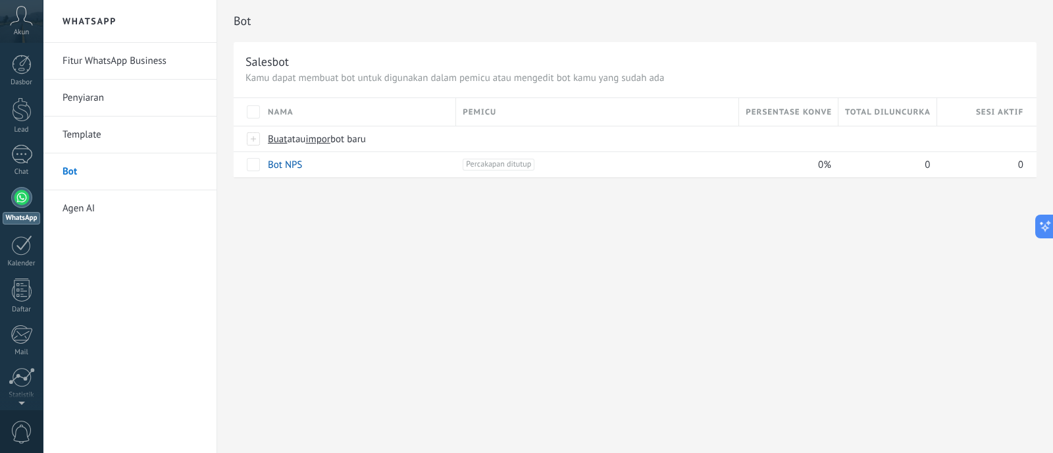
click at [87, 60] on link "Fitur WhatsApp Business" at bounding box center [132, 61] width 141 height 37
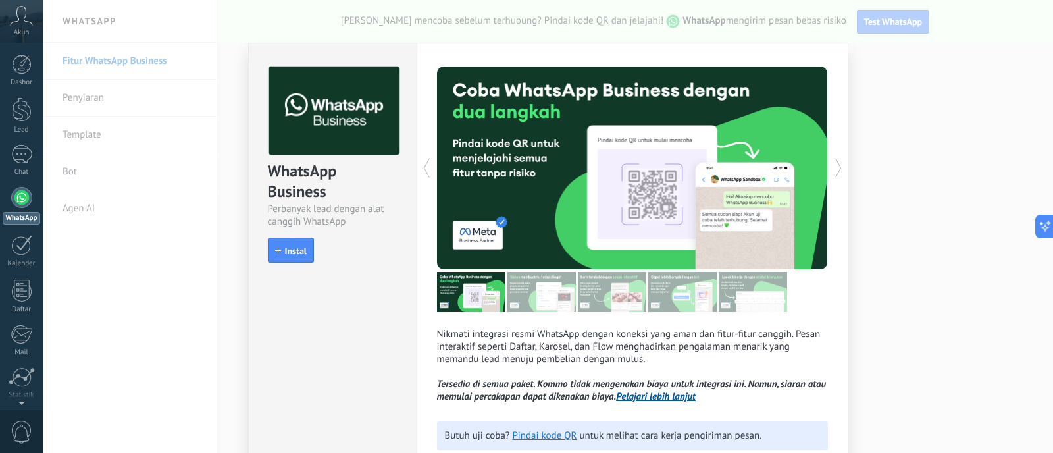
scroll to position [86, 0]
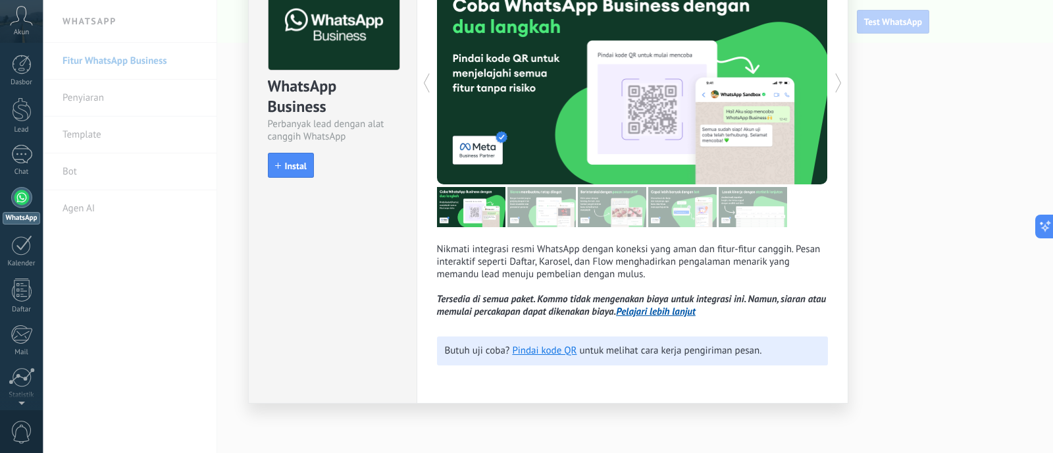
click at [841, 211] on div "WhatsApp Business Perbanyak lead dengan alat canggih WhatsApp install Instal Ni…" at bounding box center [548, 226] width 1010 height 453
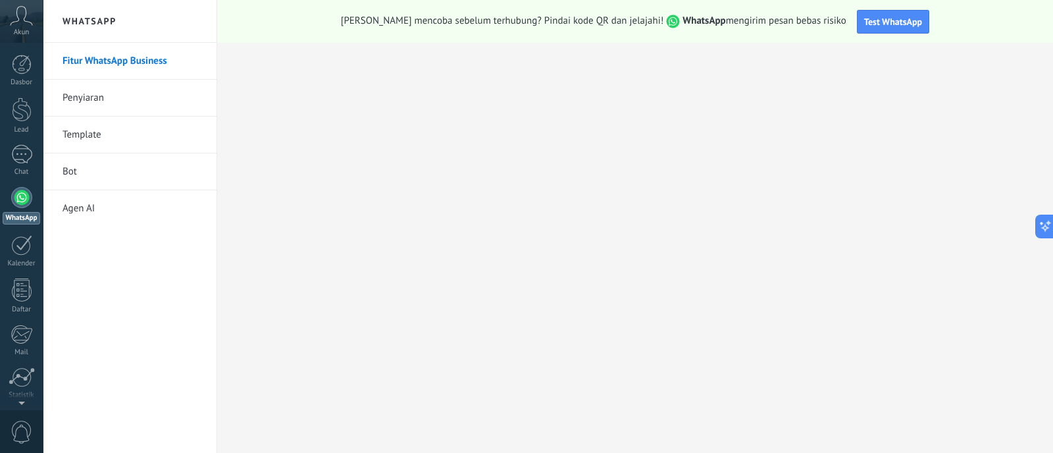
scroll to position [0, 0]
click at [84, 94] on link "Penyiaran" at bounding box center [132, 98] width 141 height 37
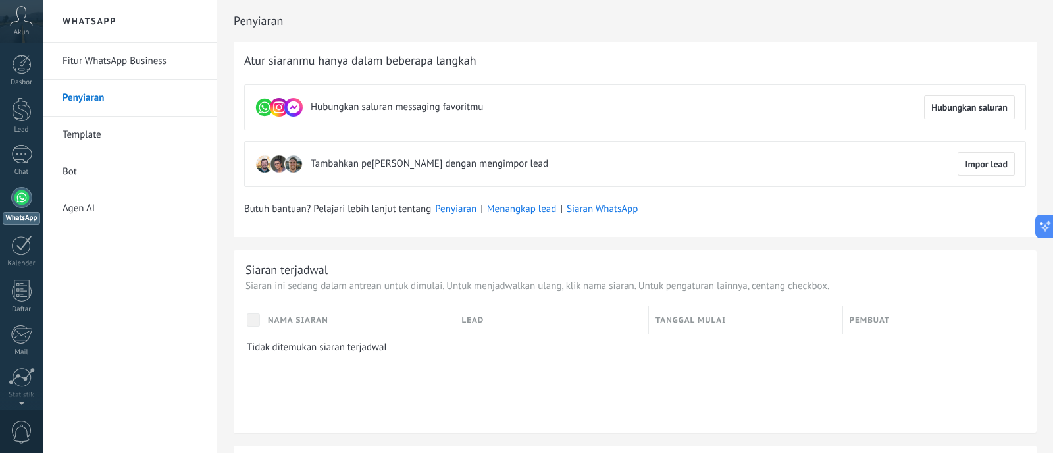
click at [89, 77] on link "Fitur WhatsApp Business" at bounding box center [132, 61] width 141 height 37
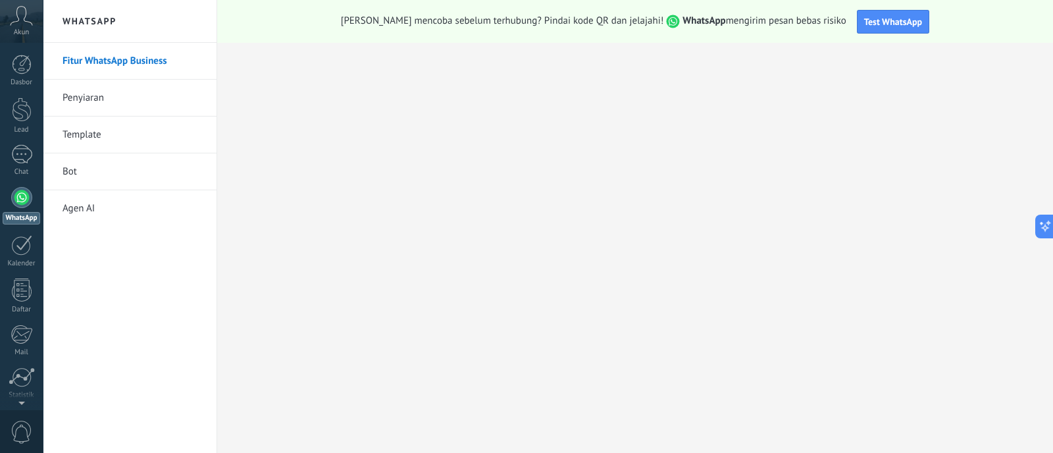
click at [107, 100] on link "Penyiaran" at bounding box center [132, 98] width 141 height 37
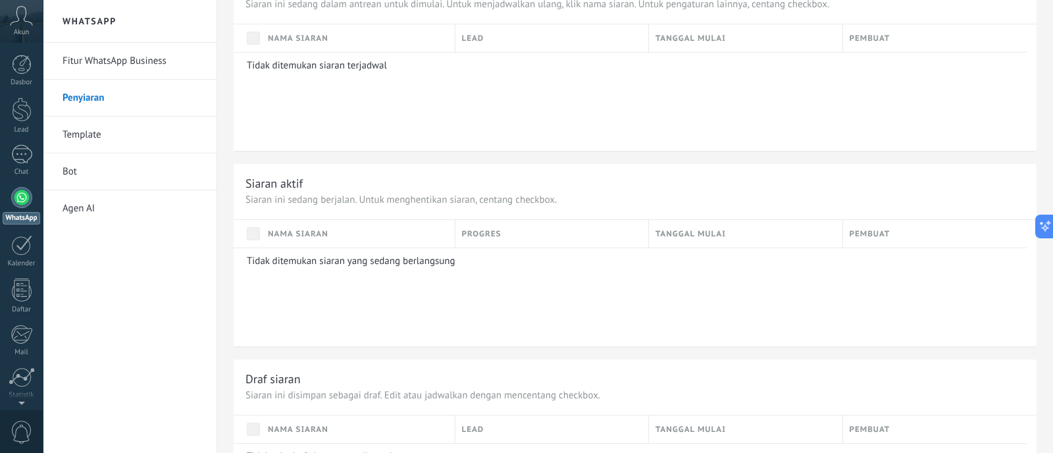
scroll to position [278, 0]
